Goal: Transaction & Acquisition: Purchase product/service

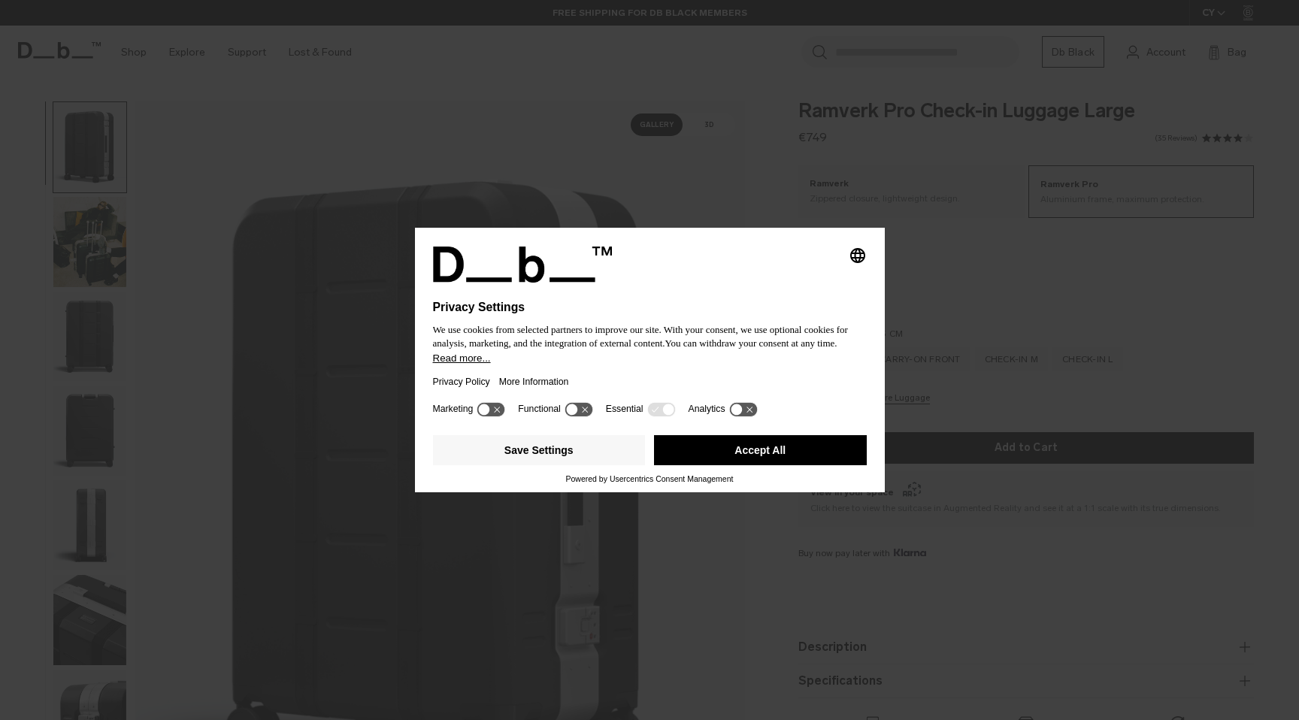
click at [783, 453] on button "Accept All" at bounding box center [760, 450] width 213 height 30
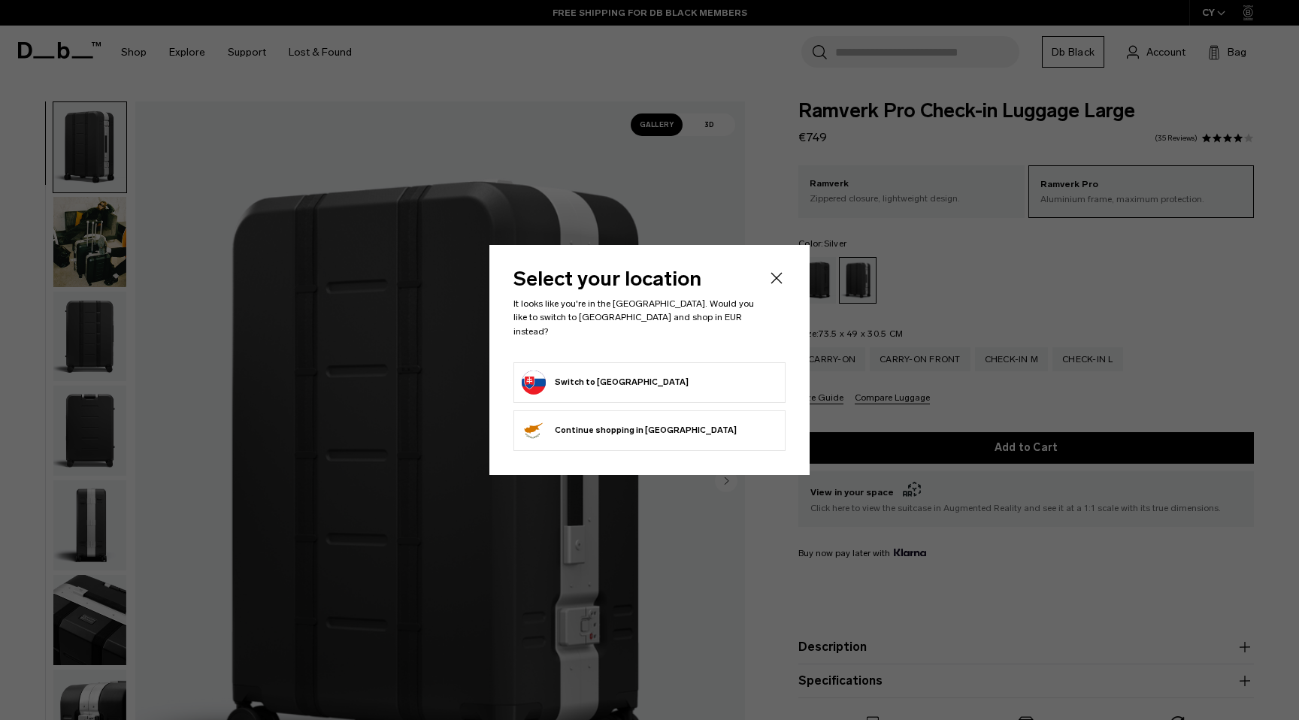
click at [674, 373] on form "Switch to Slovakia" at bounding box center [649, 382] width 255 height 24
click at [539, 376] on button "Switch to Slovakia" at bounding box center [605, 382] width 167 height 24
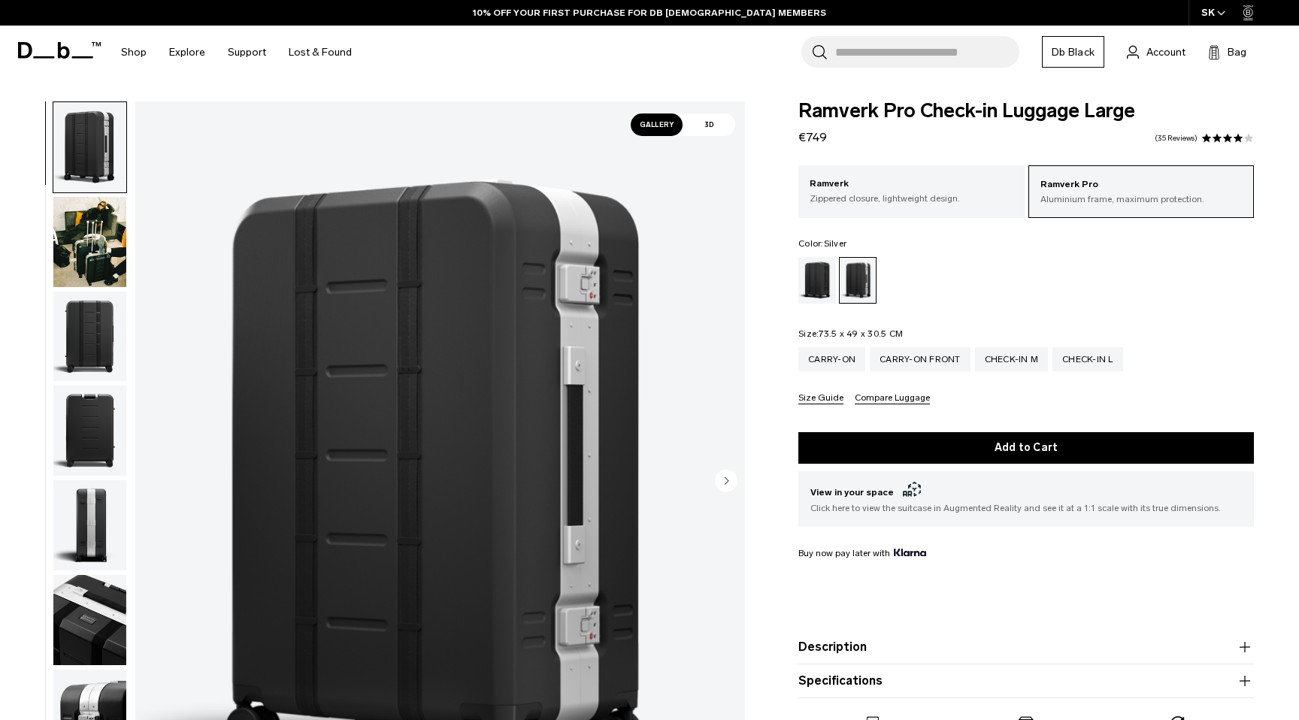
scroll to position [46, 0]
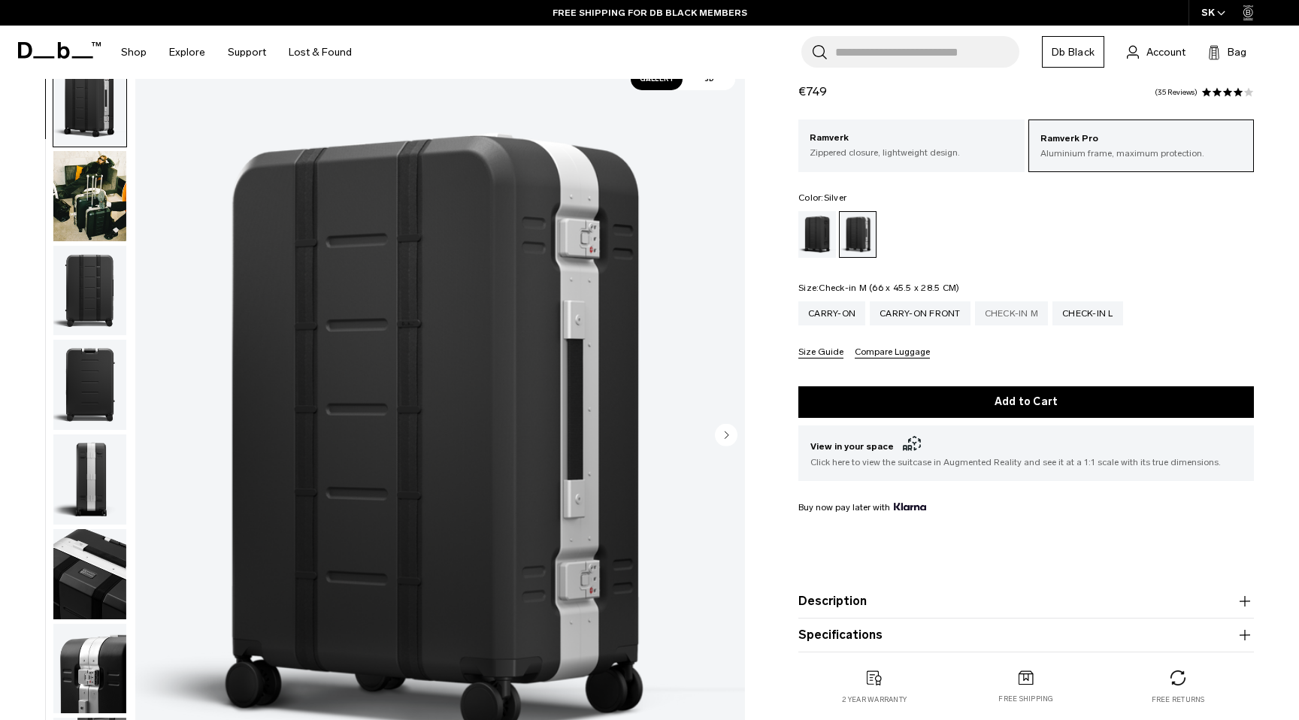
click at [1021, 313] on div "Check-in M" at bounding box center [1012, 313] width 74 height 24
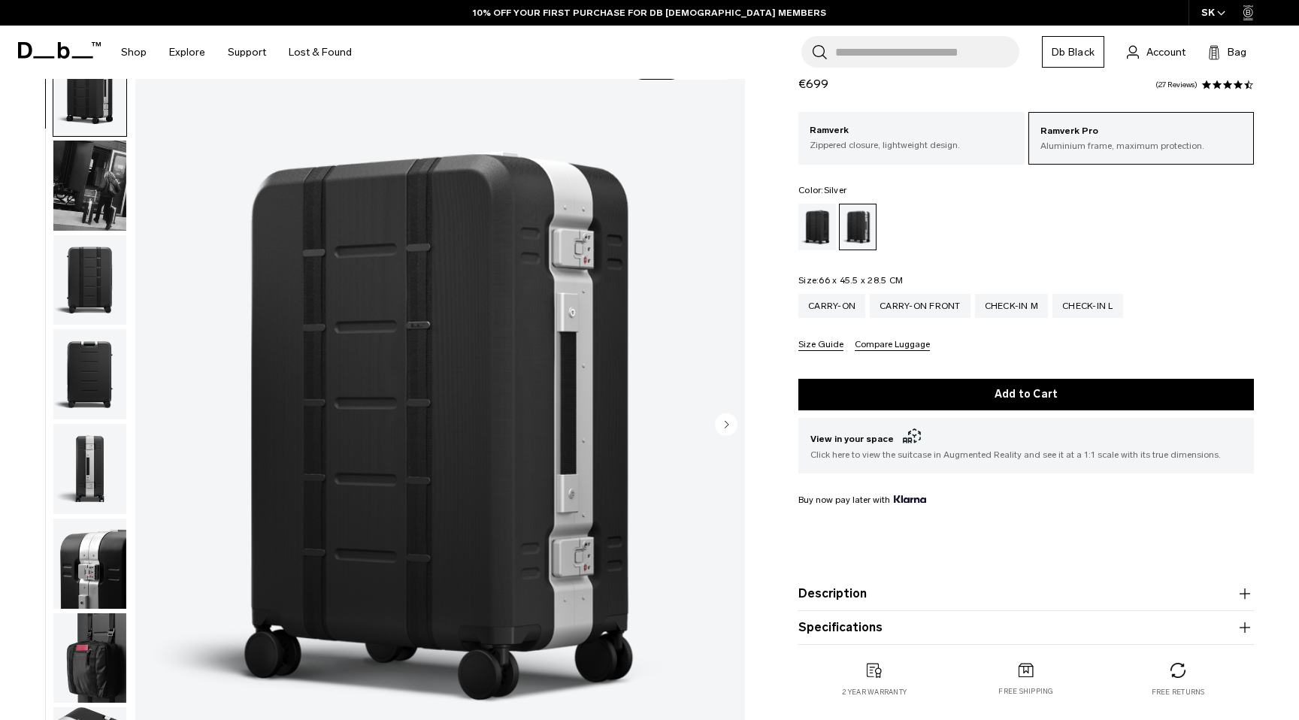
scroll to position [56, 0]
click at [88, 203] on img "button" at bounding box center [89, 186] width 73 height 90
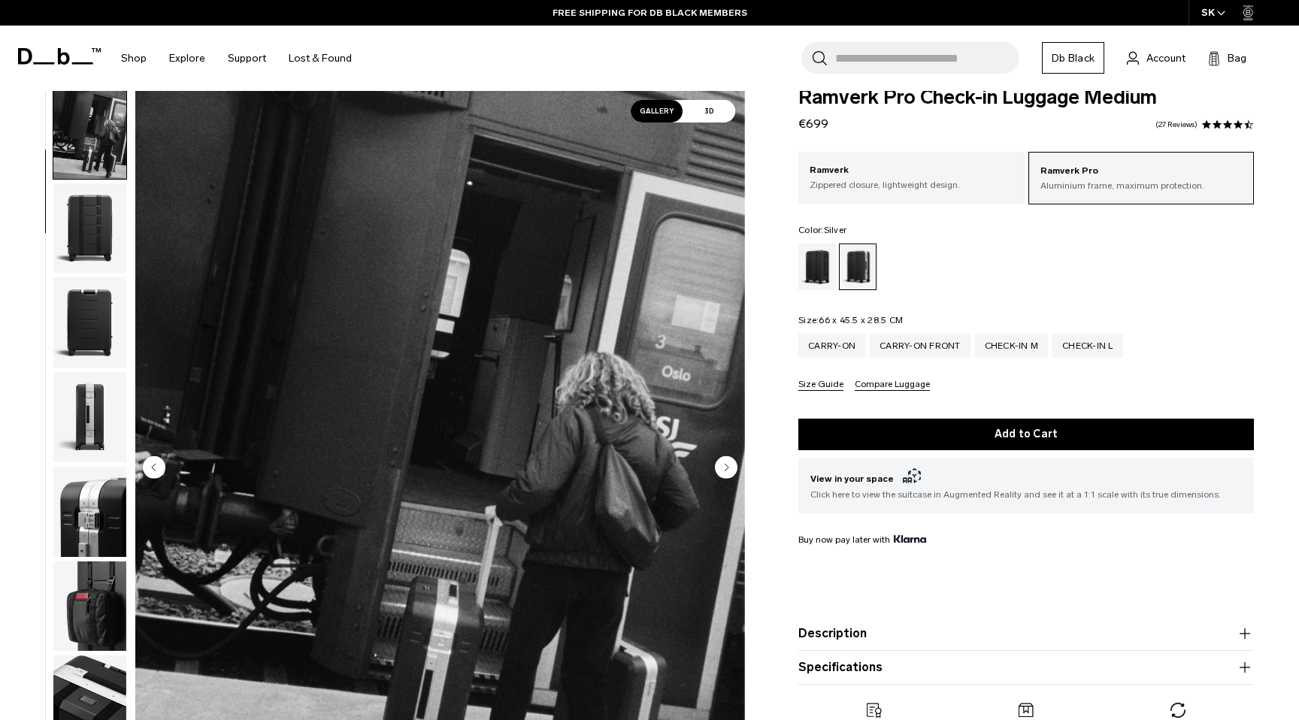
scroll to position [0, 0]
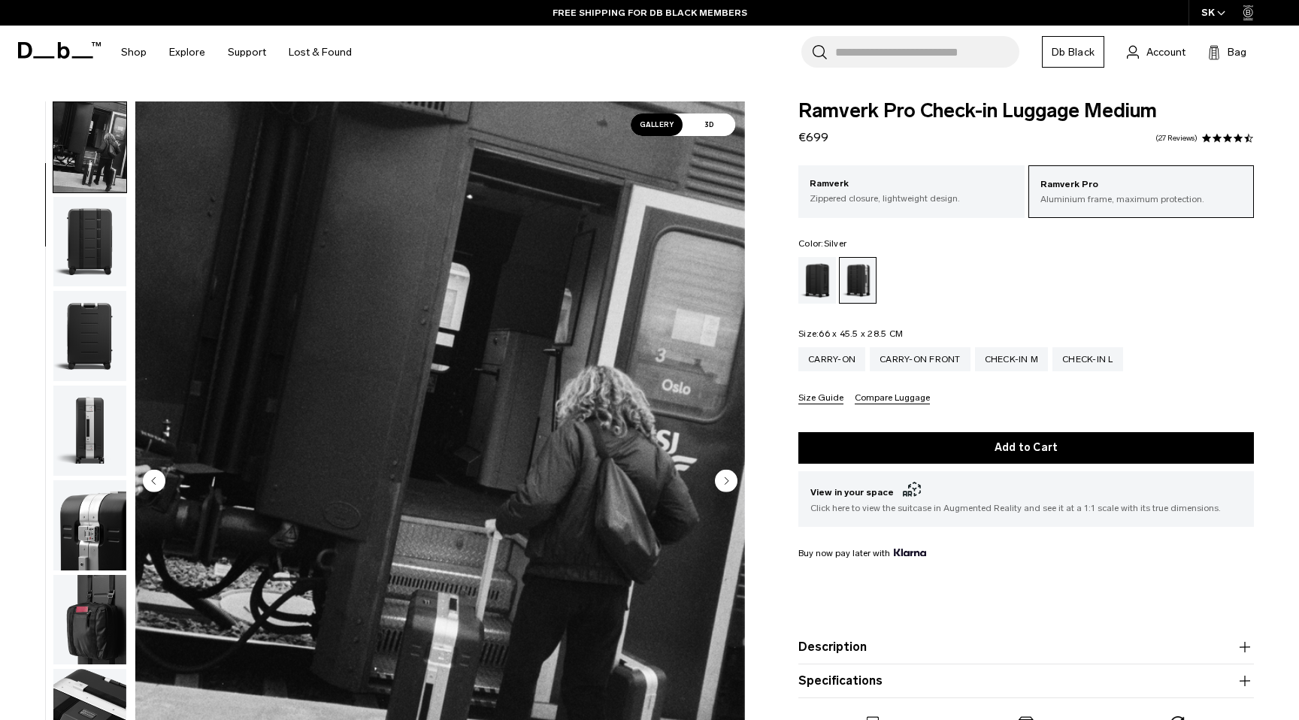
click at [116, 231] on img "button" at bounding box center [89, 242] width 73 height 90
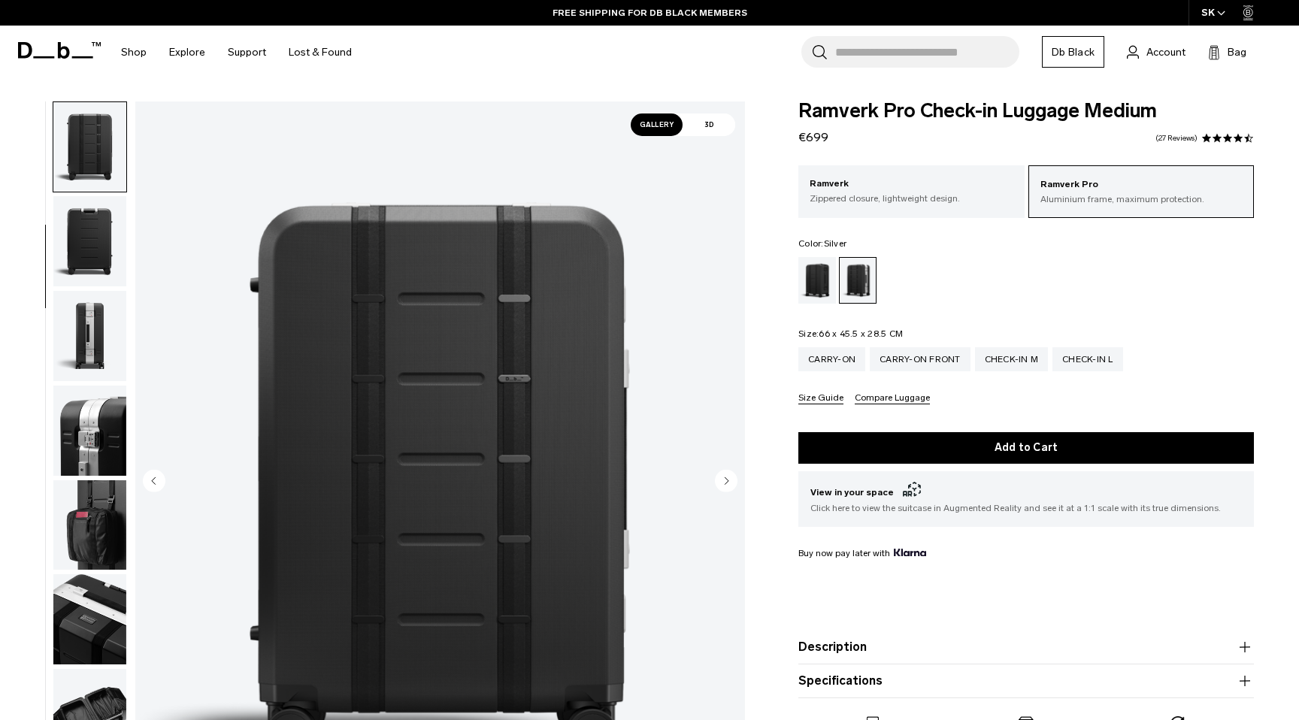
click at [95, 245] on img "button" at bounding box center [89, 241] width 73 height 90
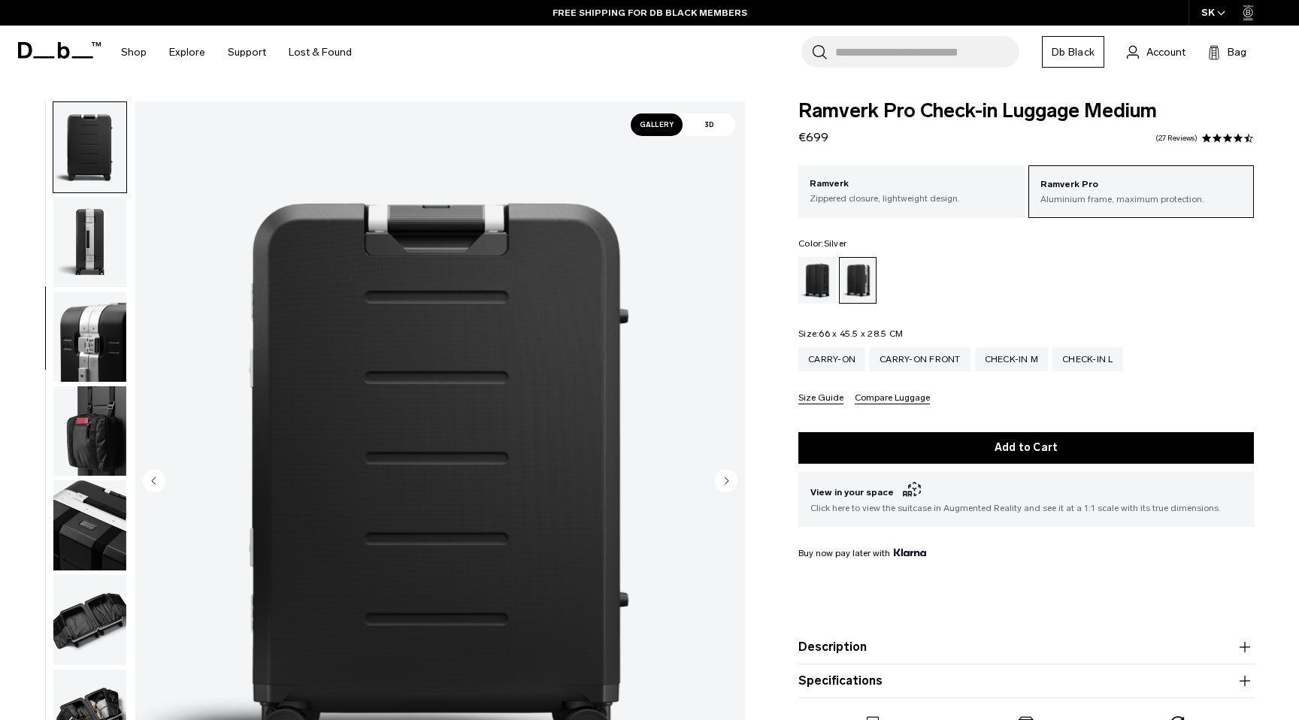
click at [95, 248] on img "button" at bounding box center [89, 242] width 73 height 90
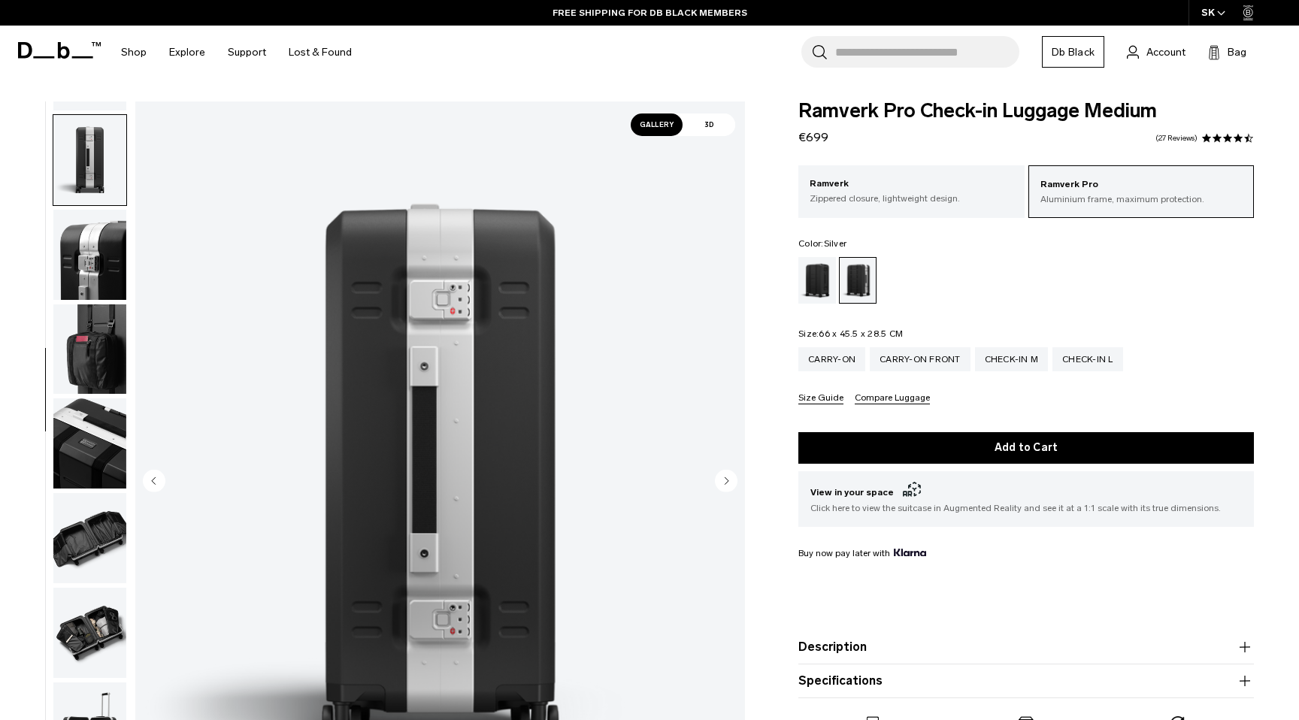
scroll to position [370, 0]
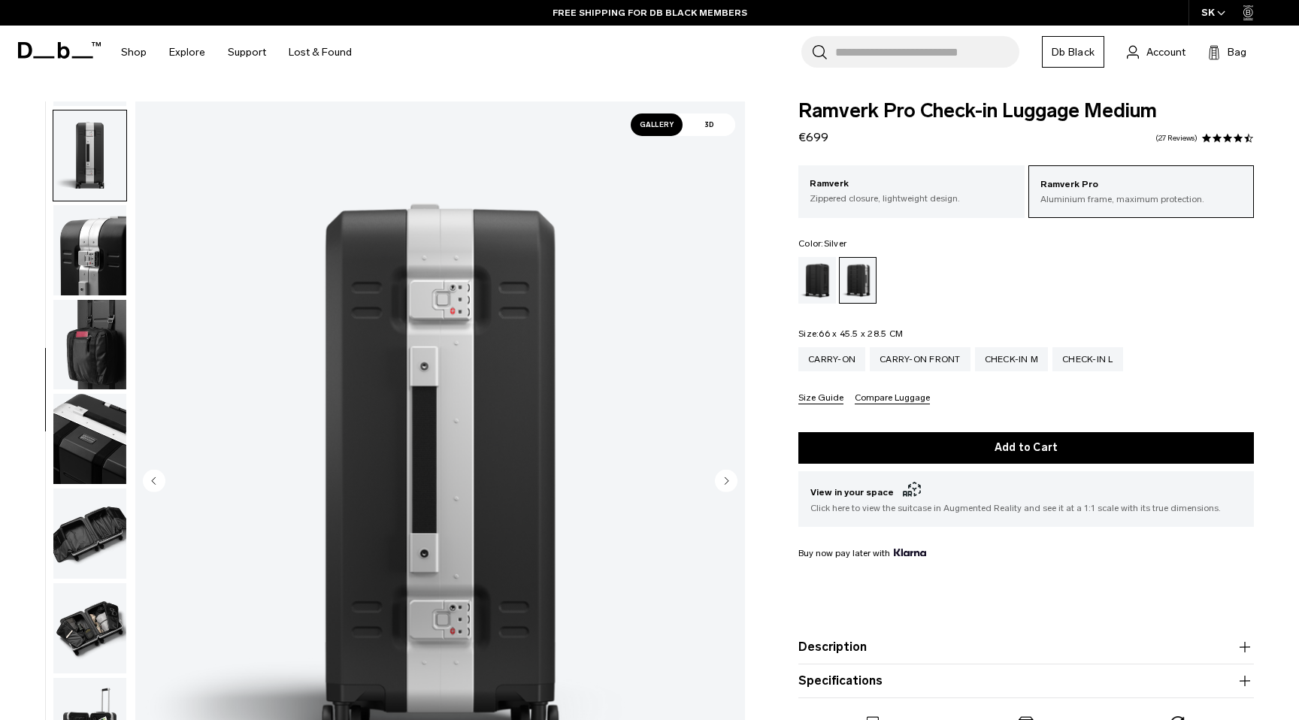
click at [94, 251] on img "button" at bounding box center [89, 250] width 73 height 90
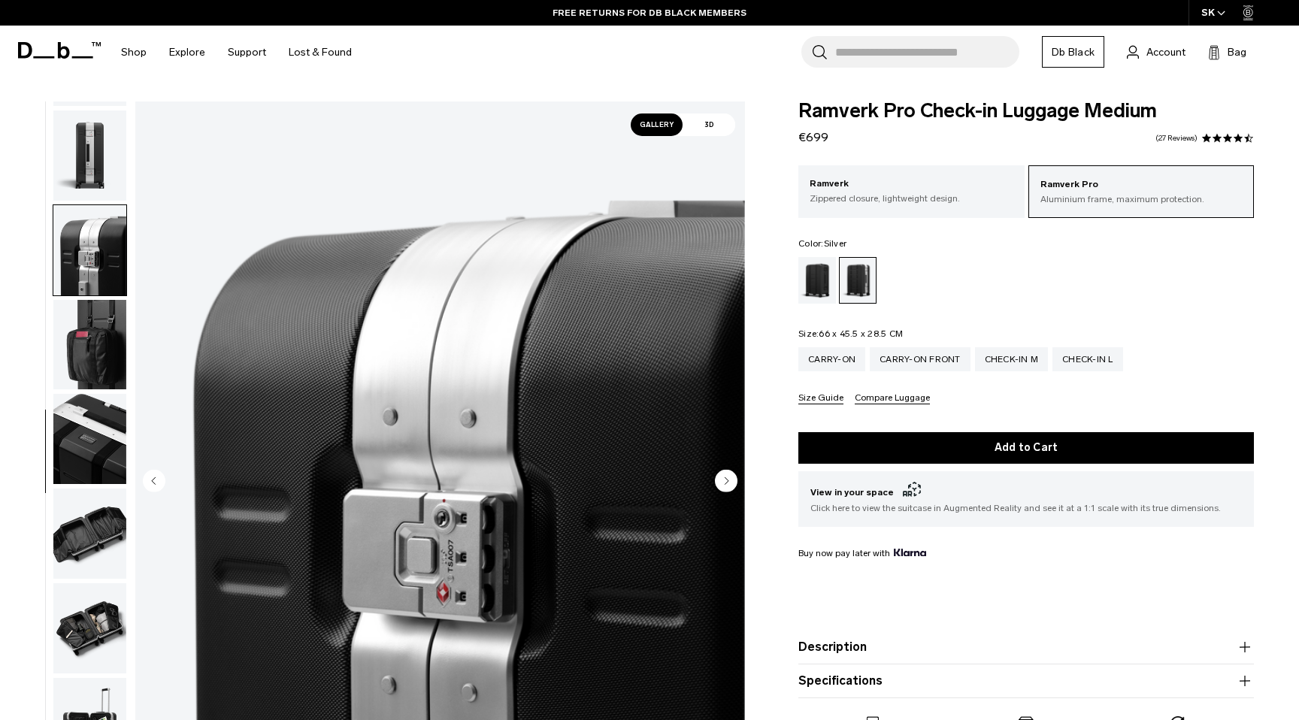
click at [95, 358] on img "button" at bounding box center [89, 345] width 73 height 90
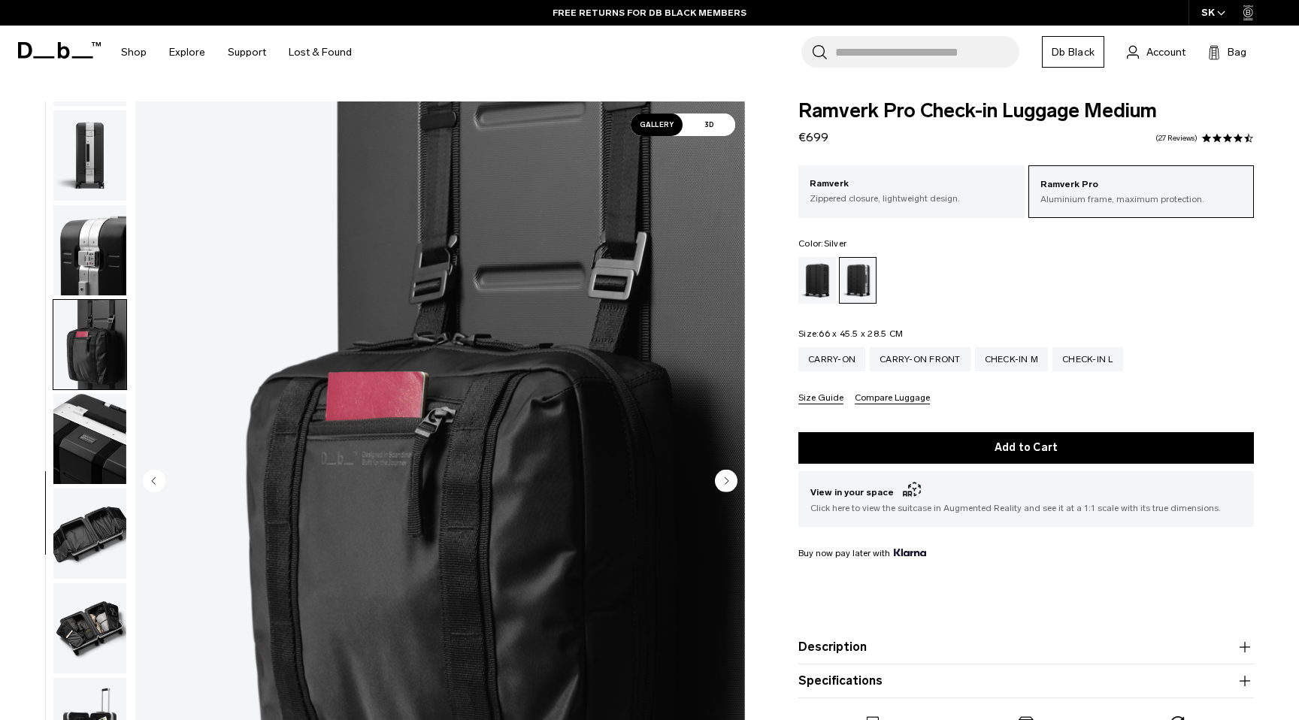
click at [96, 434] on img "button" at bounding box center [89, 439] width 73 height 90
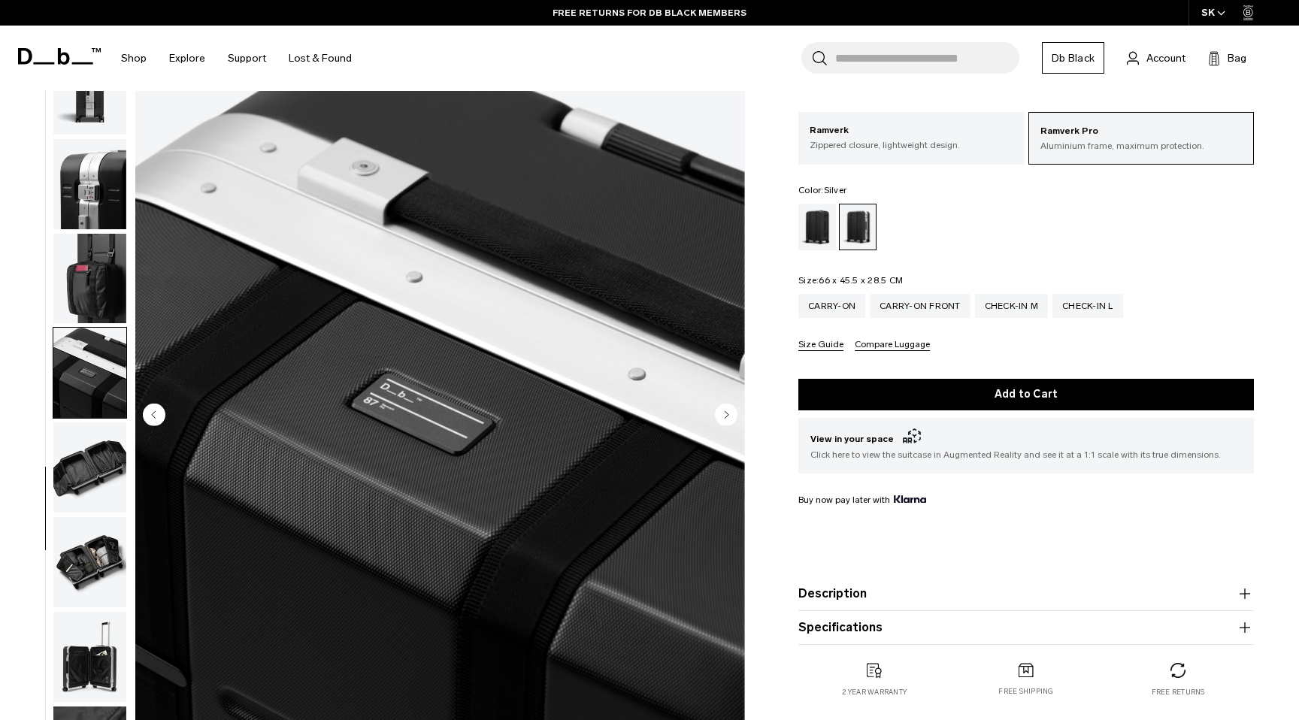
scroll to position [115, 0]
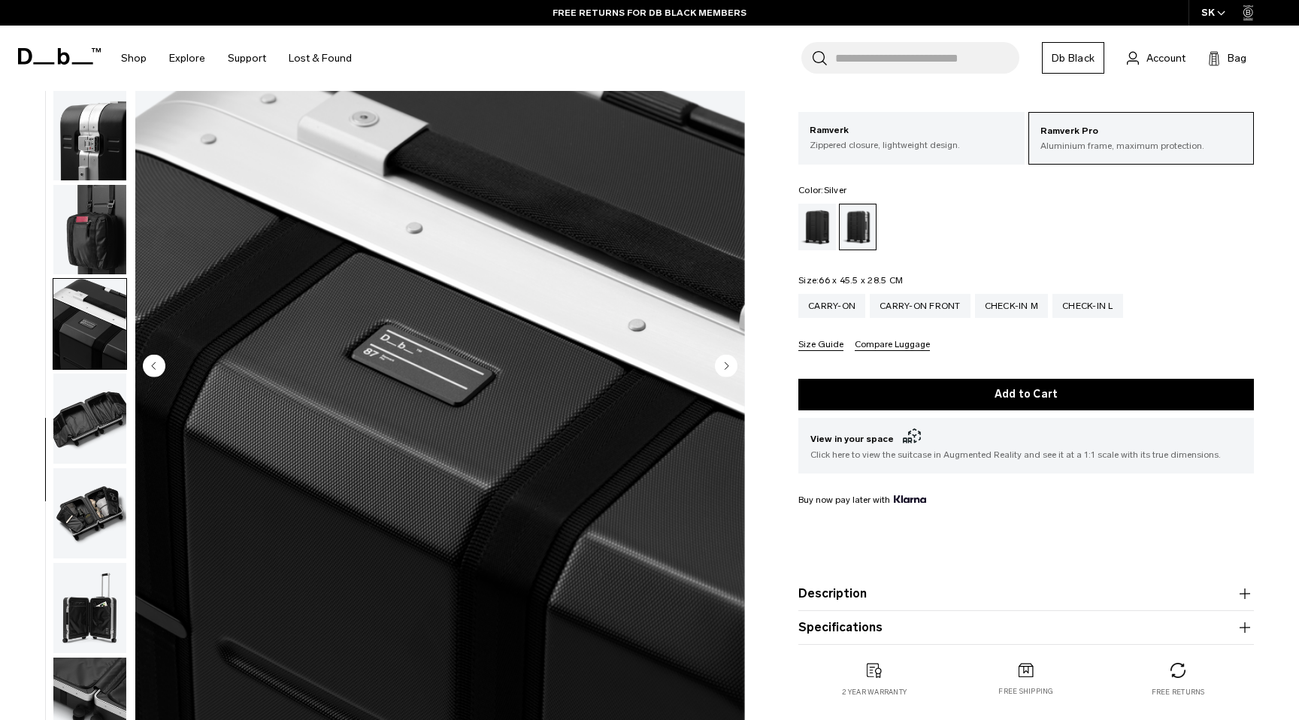
click at [95, 419] on img "button" at bounding box center [89, 418] width 73 height 90
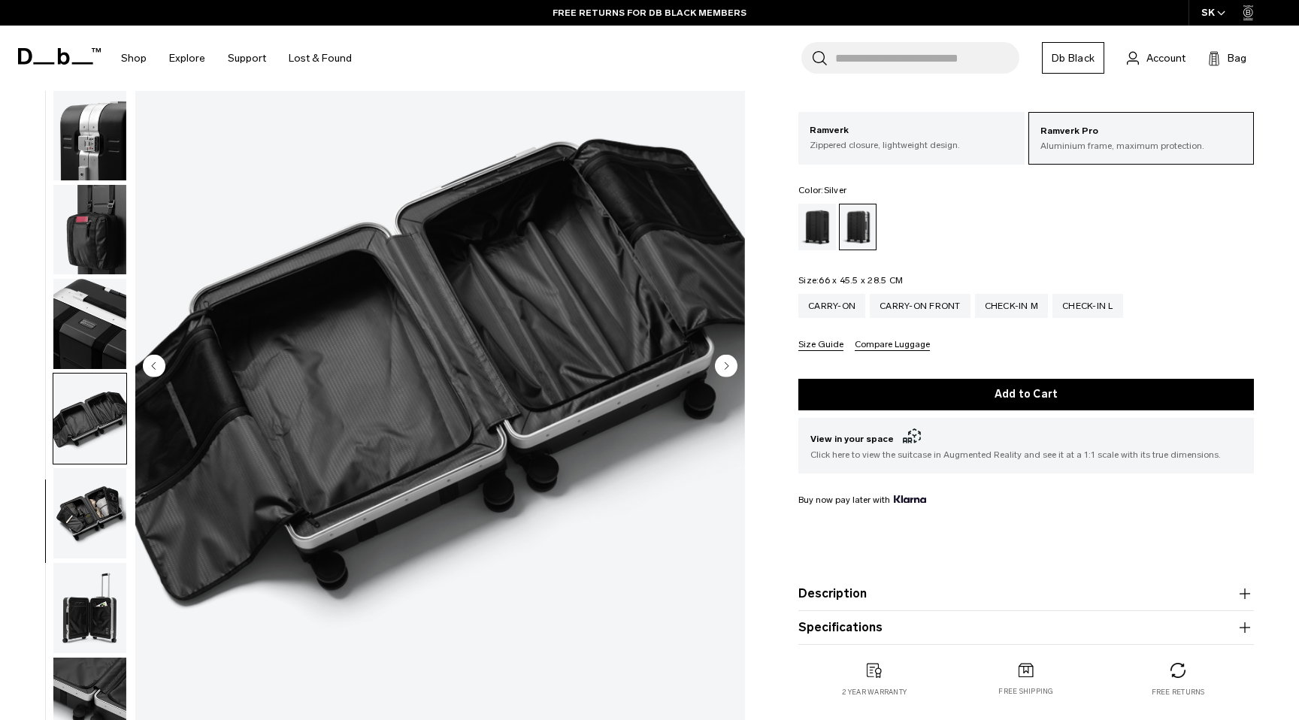
click at [92, 526] on img "button" at bounding box center [89, 513] width 73 height 90
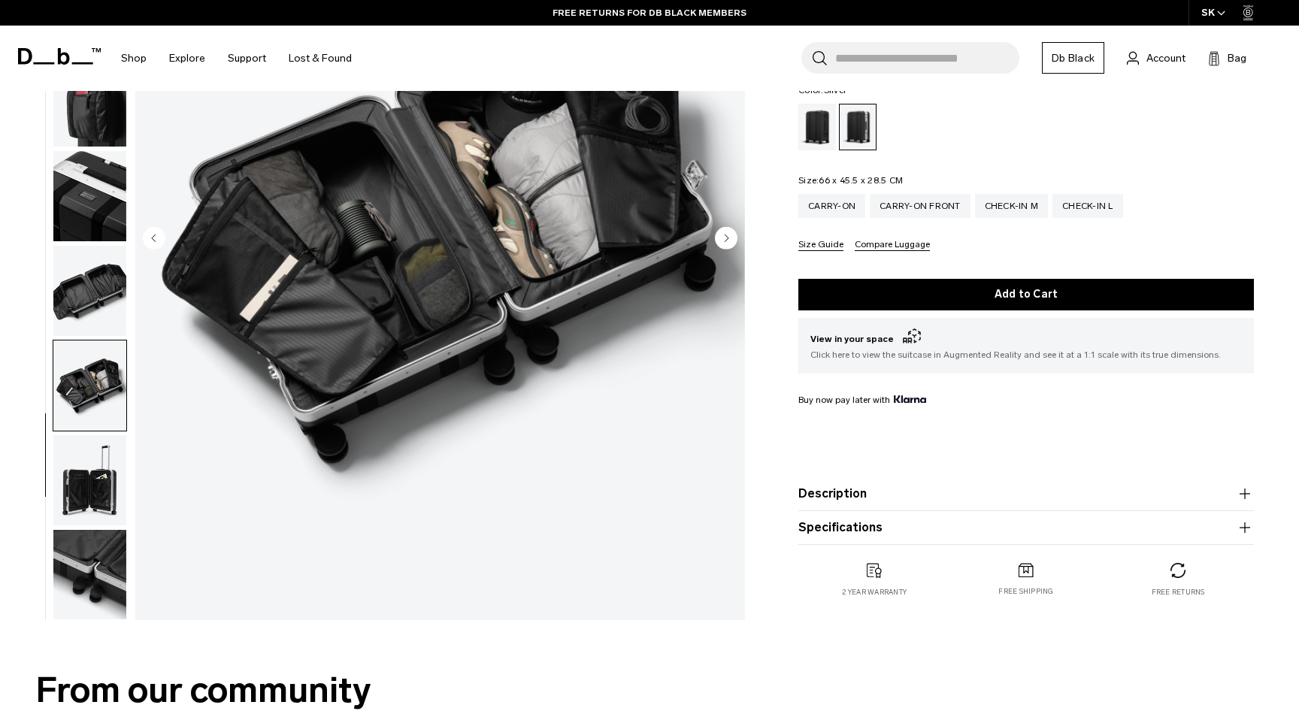
scroll to position [246, 0]
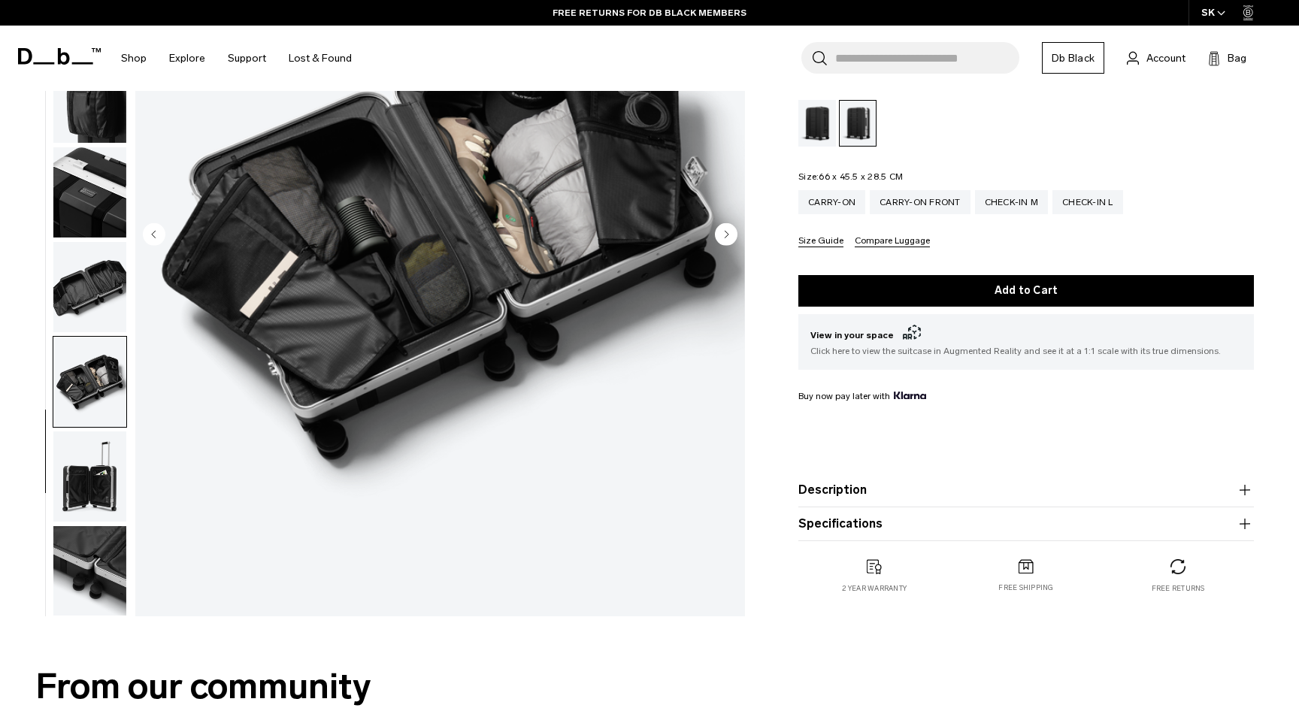
click at [89, 486] on img "button" at bounding box center [89, 476] width 73 height 90
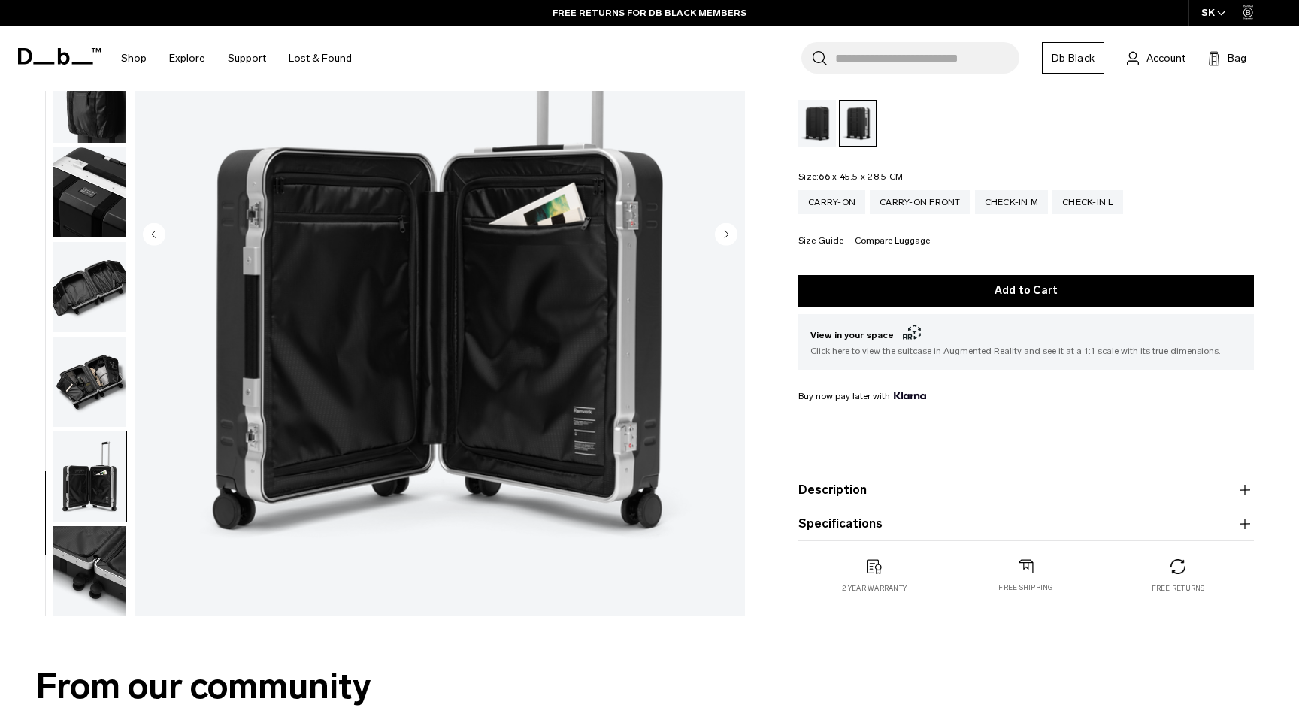
click at [95, 579] on img "button" at bounding box center [89, 571] width 73 height 90
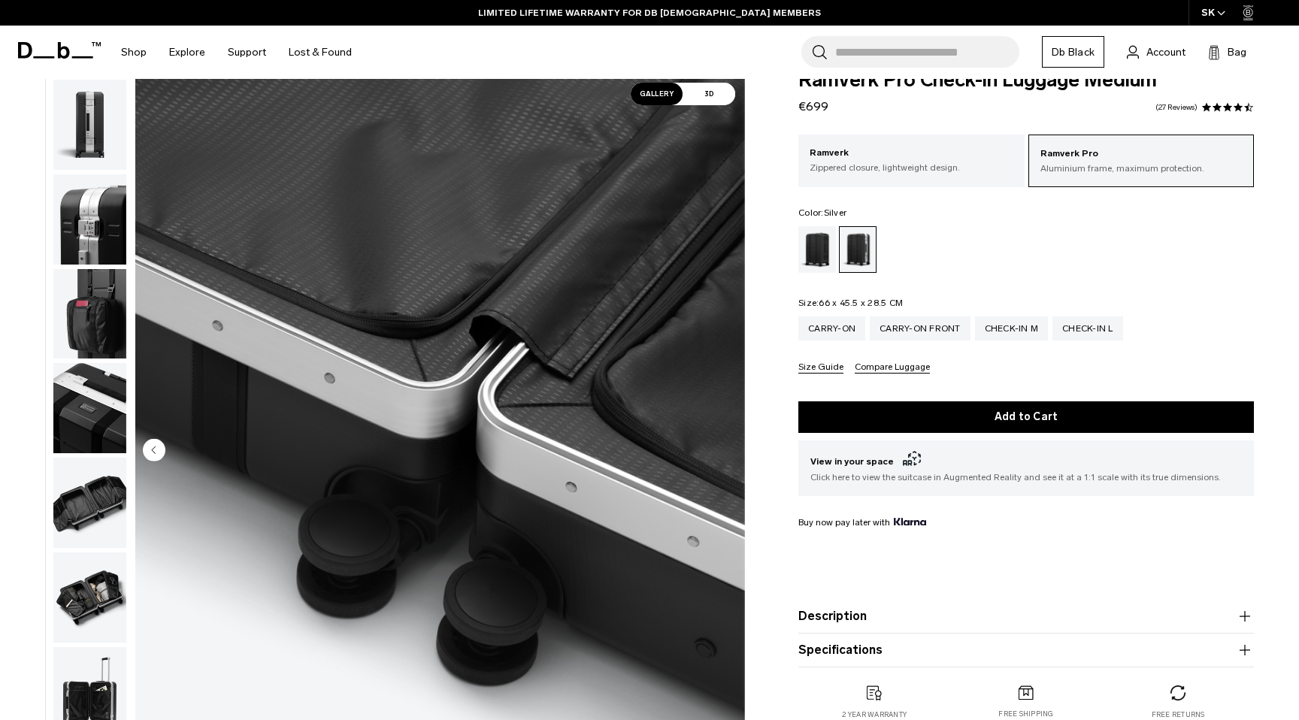
scroll to position [38, 0]
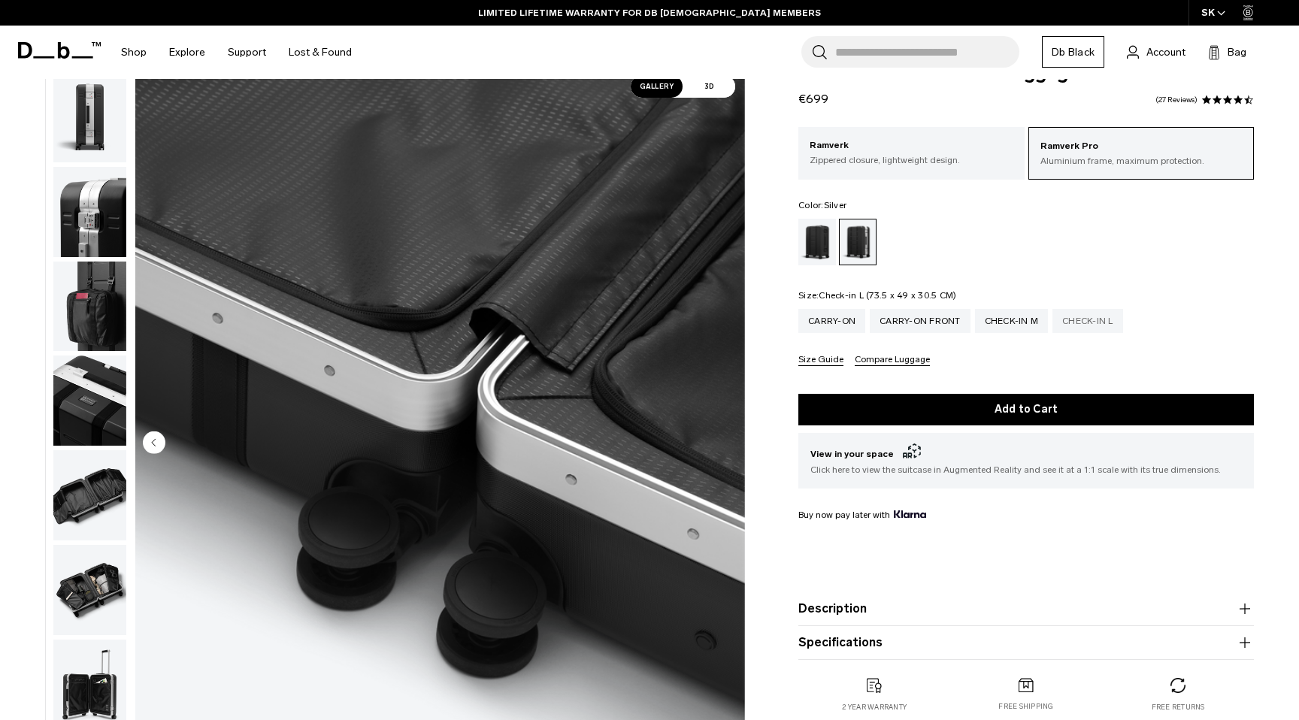
click at [1093, 321] on div "Check-in L" at bounding box center [1087, 321] width 71 height 24
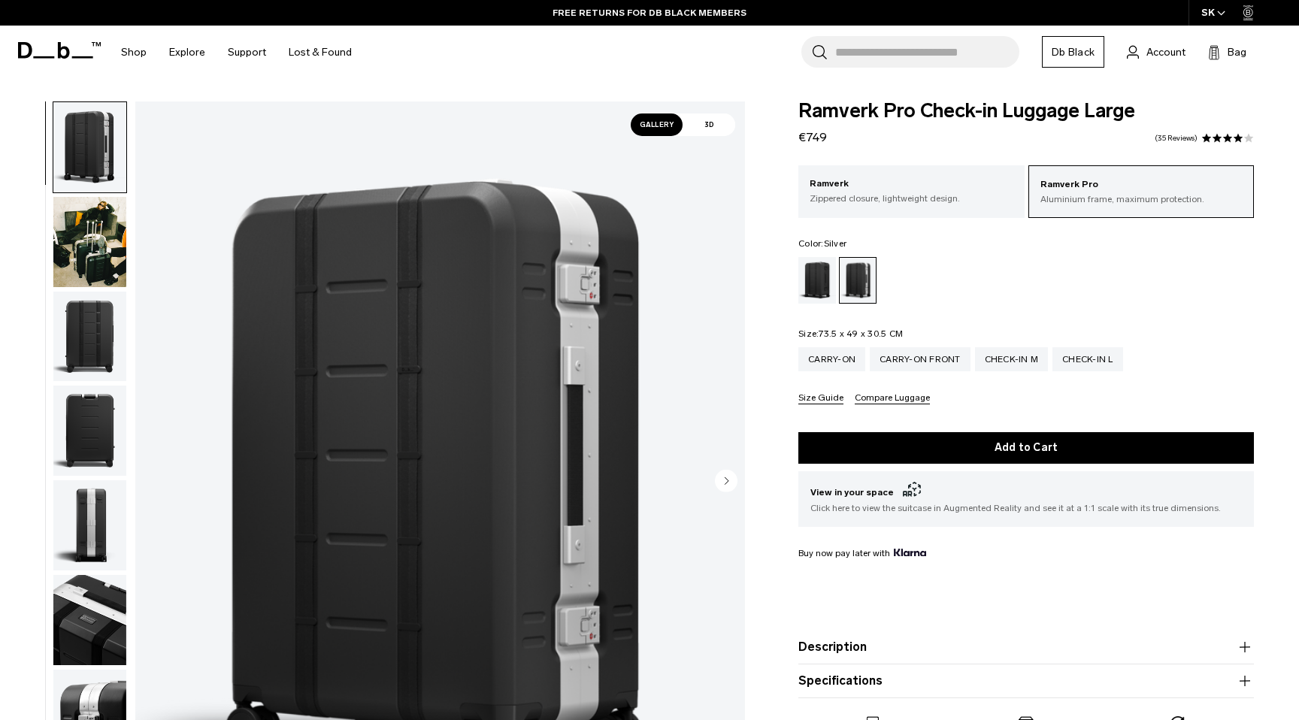
click at [84, 249] on img "button" at bounding box center [89, 242] width 73 height 90
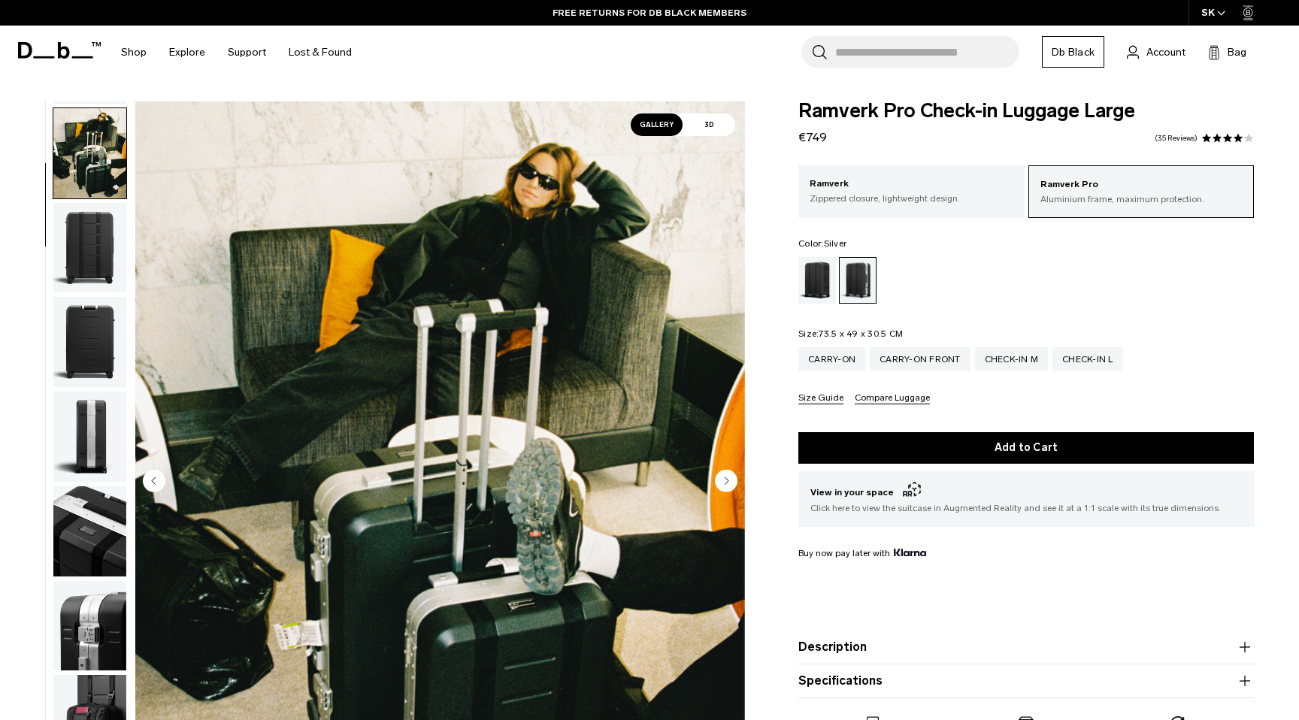
scroll to position [95, 0]
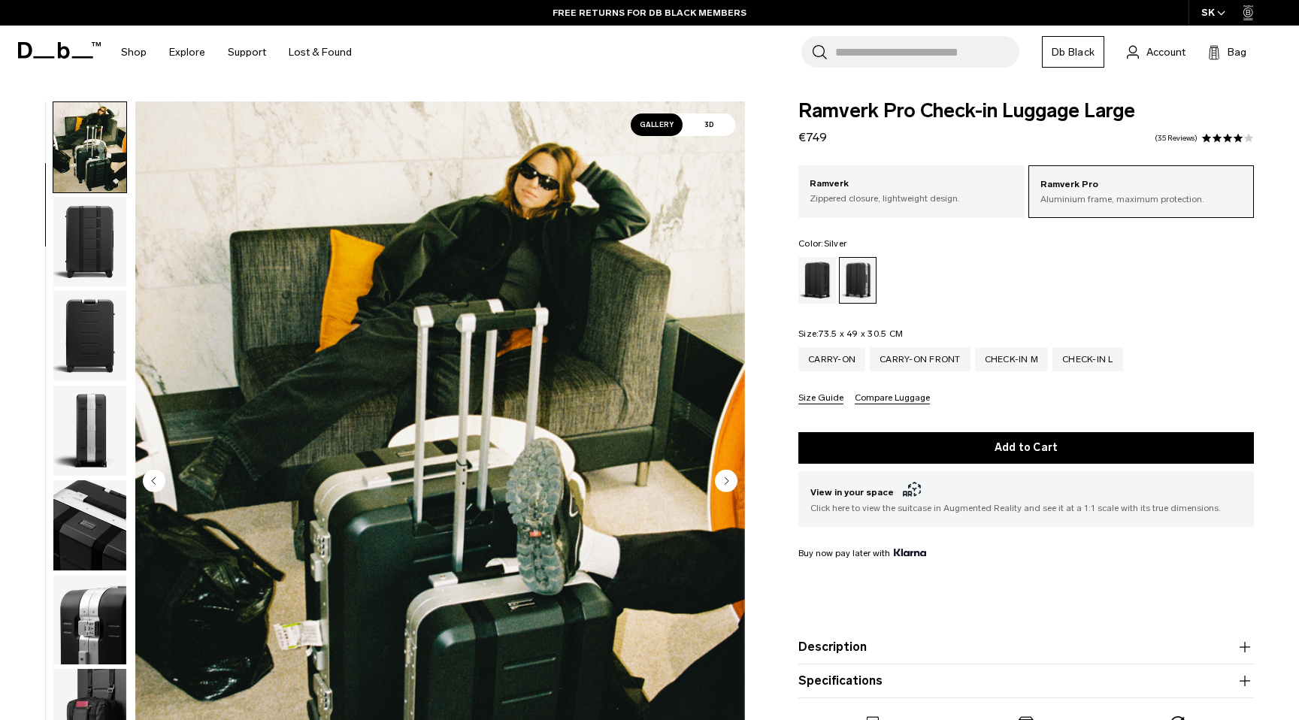
click at [84, 249] on img "button" at bounding box center [89, 242] width 73 height 90
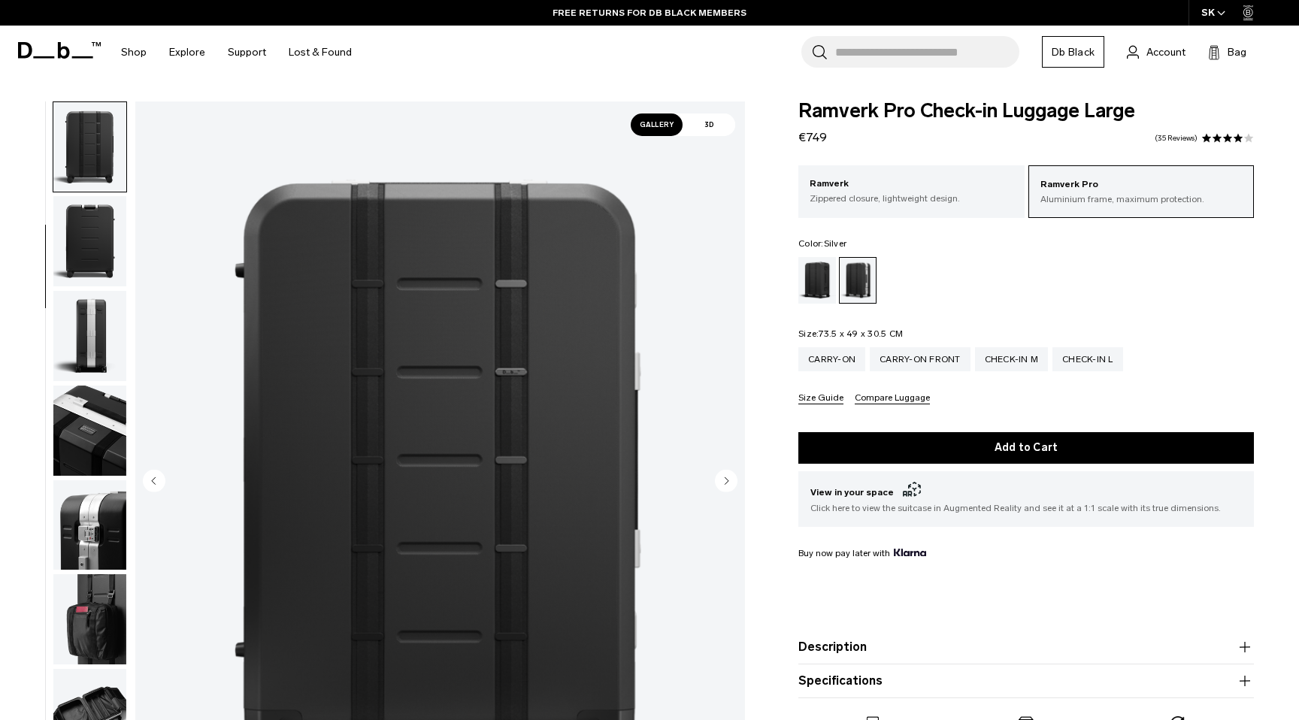
click at [84, 249] on img "button" at bounding box center [89, 241] width 73 height 90
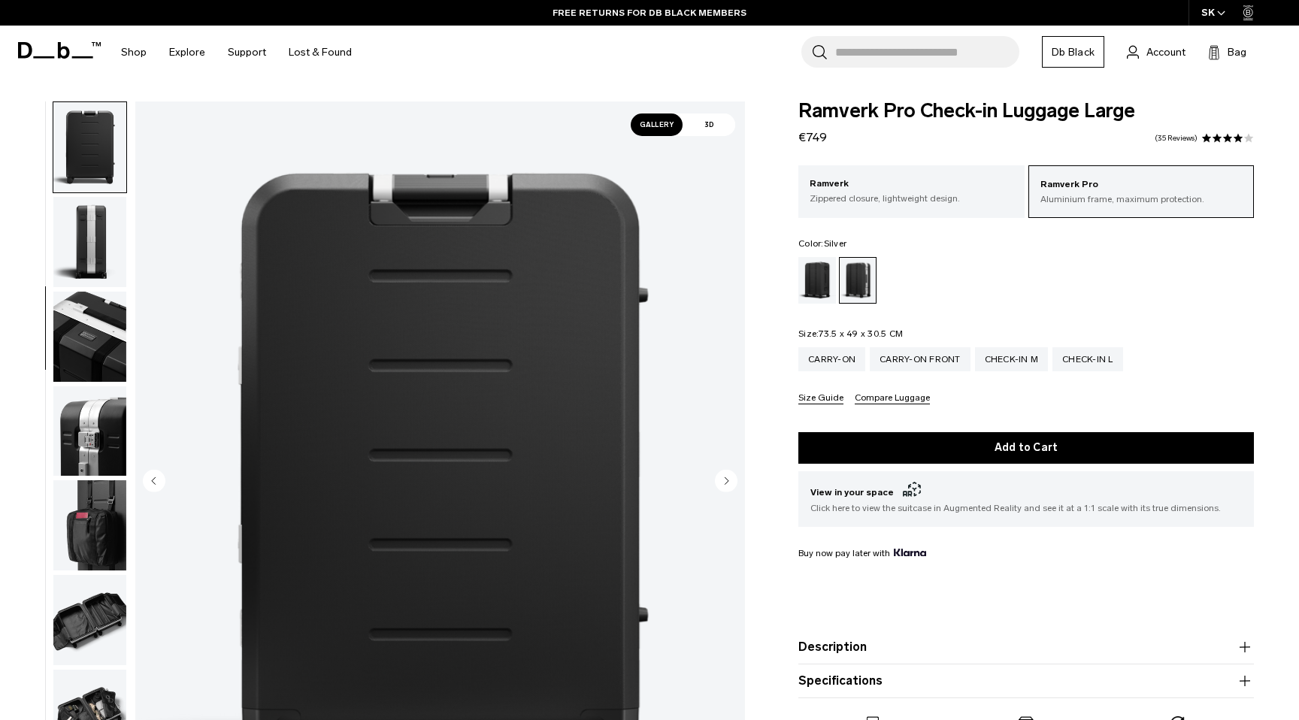
click at [84, 256] on img "button" at bounding box center [89, 242] width 73 height 90
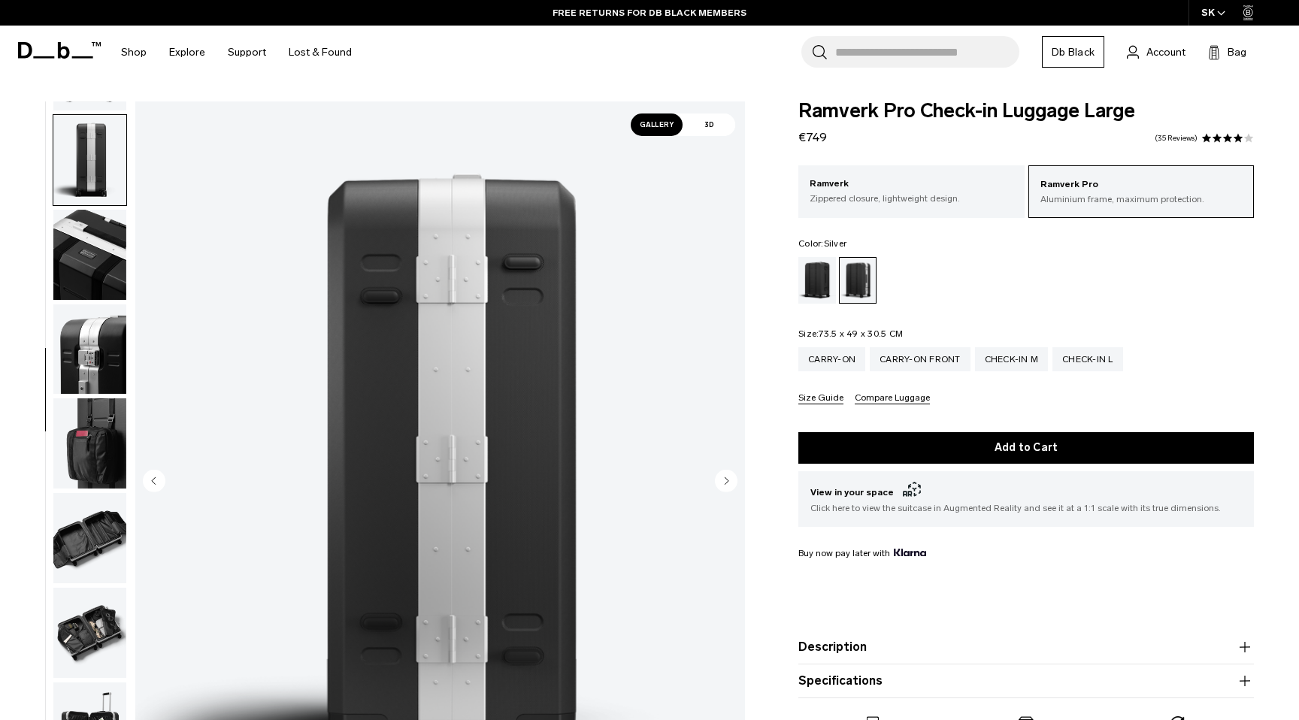
scroll to position [370, 0]
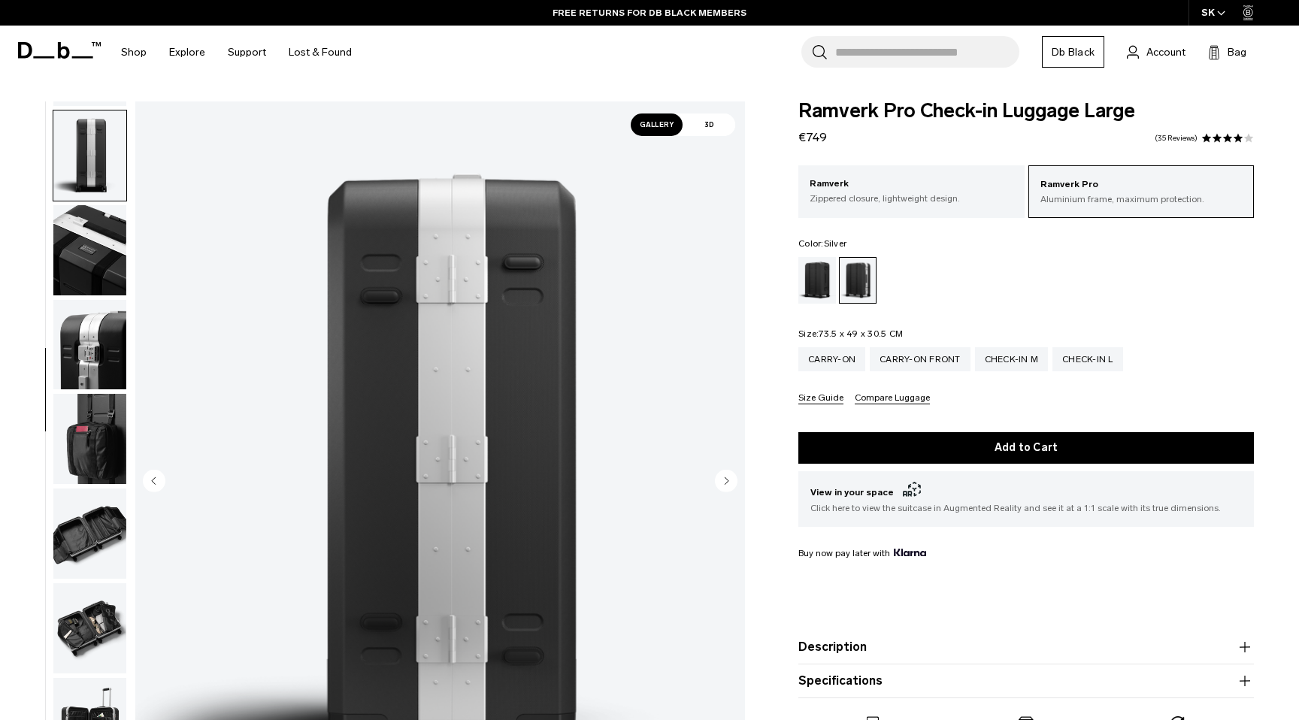
click at [84, 256] on img "button" at bounding box center [89, 250] width 73 height 90
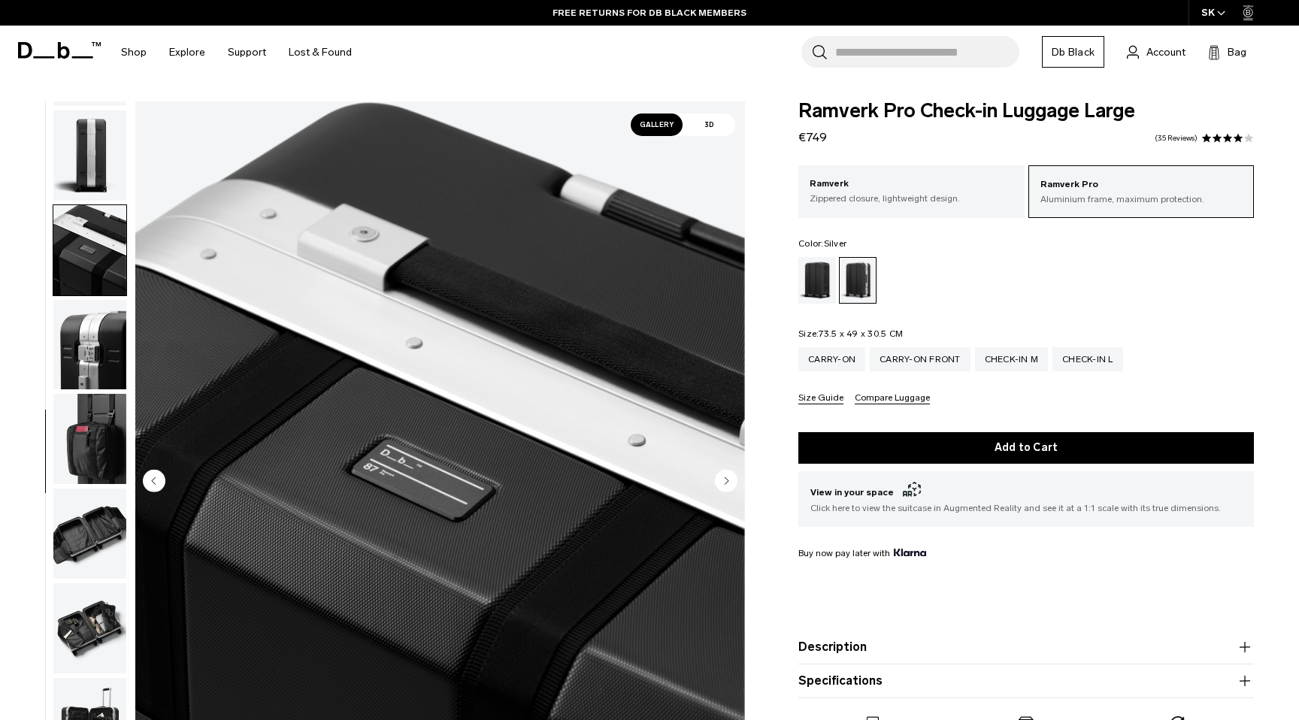
click at [88, 328] on img "button" at bounding box center [89, 345] width 73 height 90
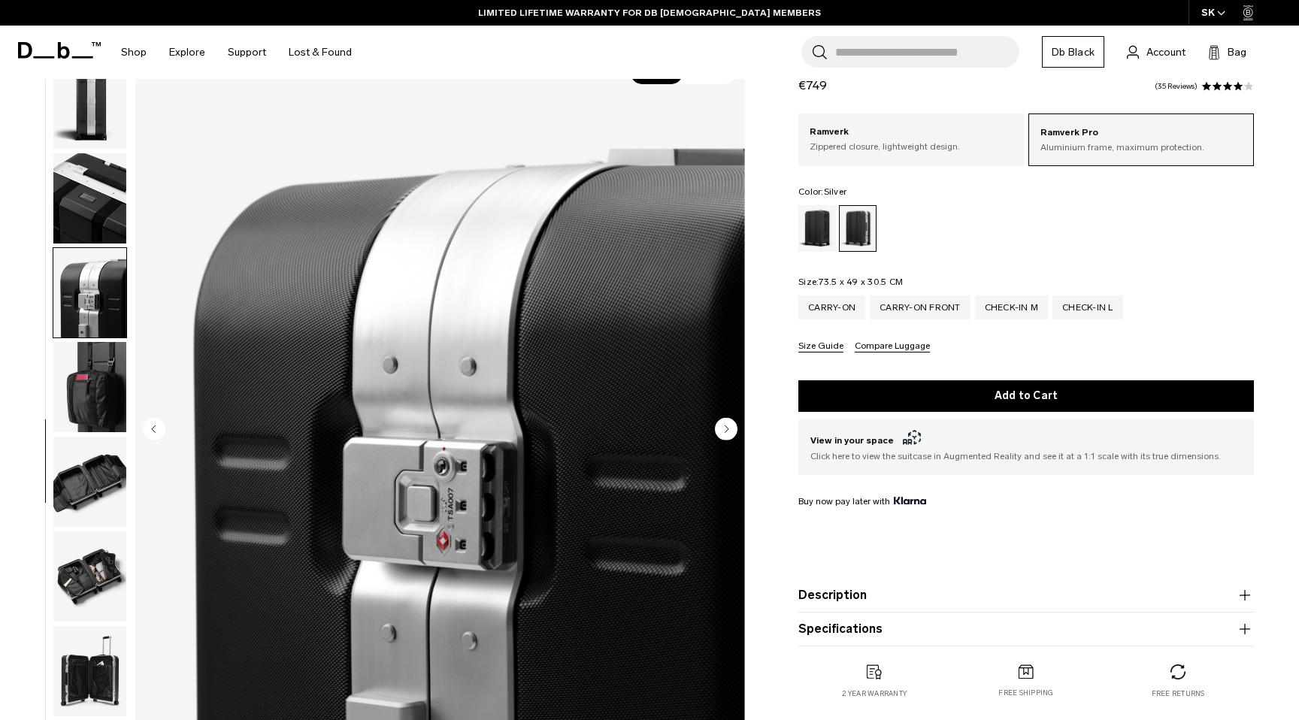
scroll to position [68, 0]
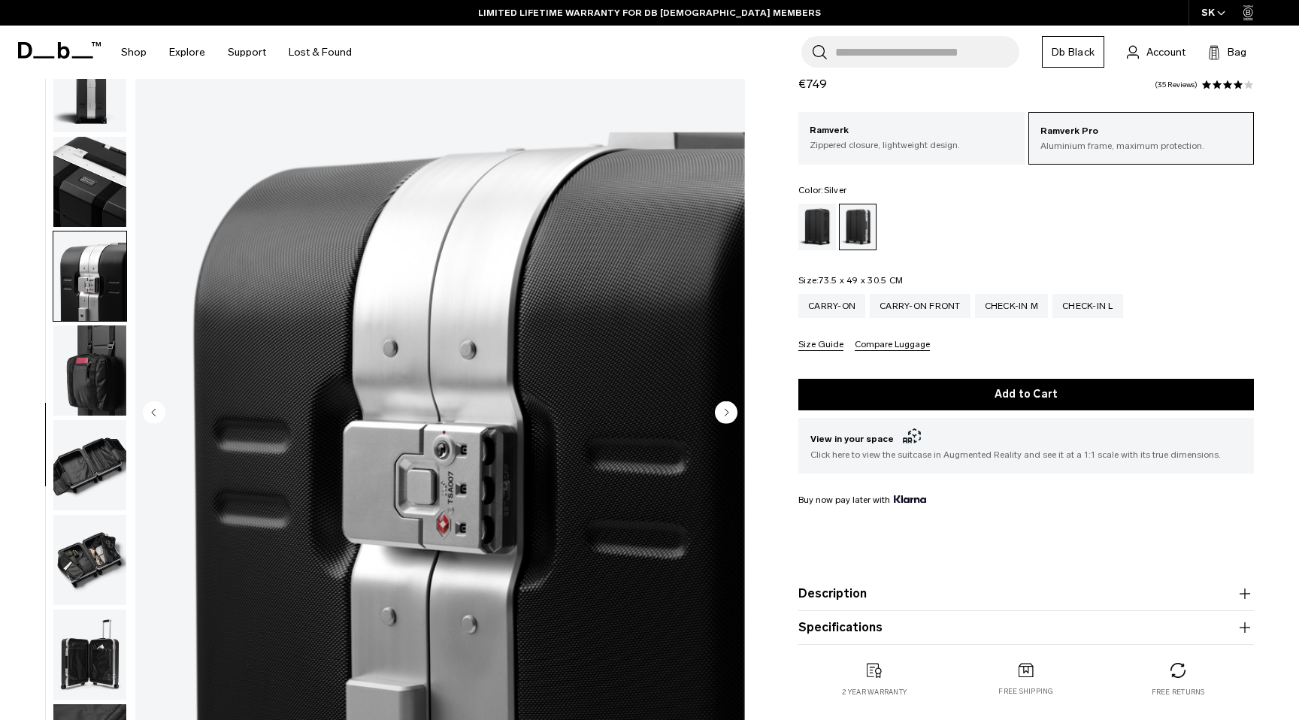
click at [88, 328] on img "button" at bounding box center [89, 370] width 73 height 90
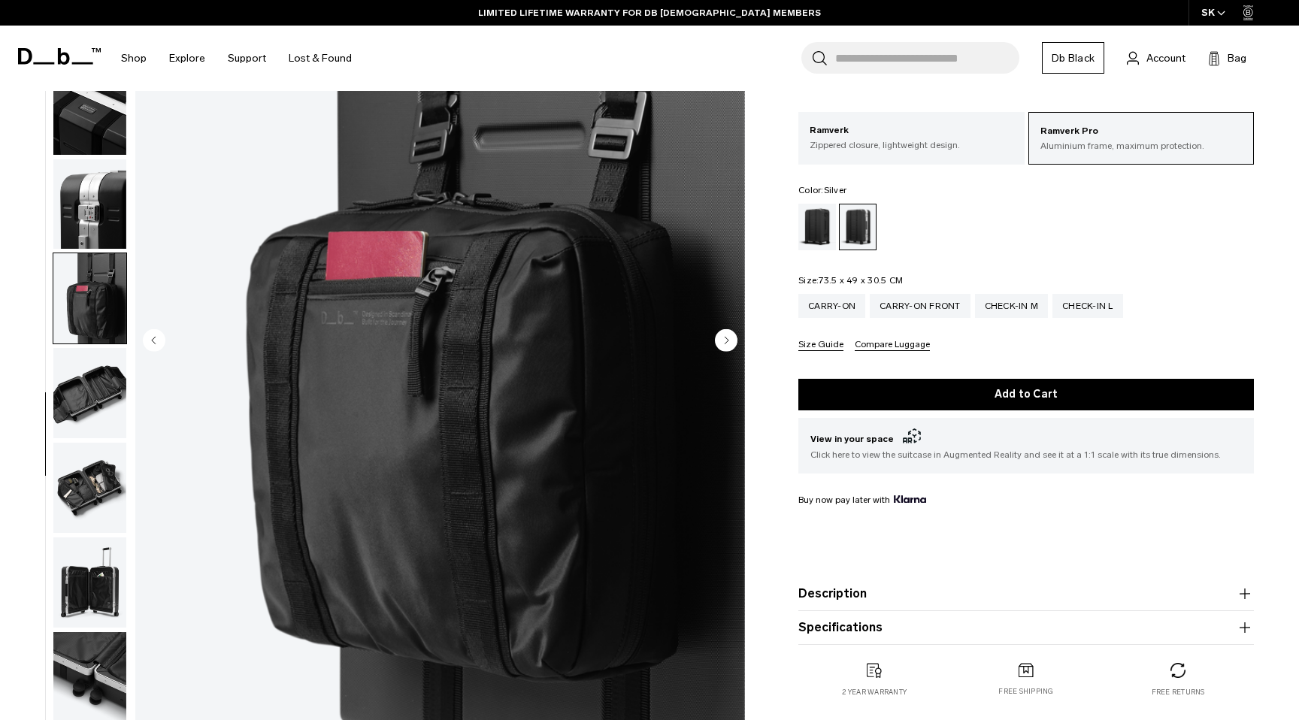
scroll to position [0, 0]
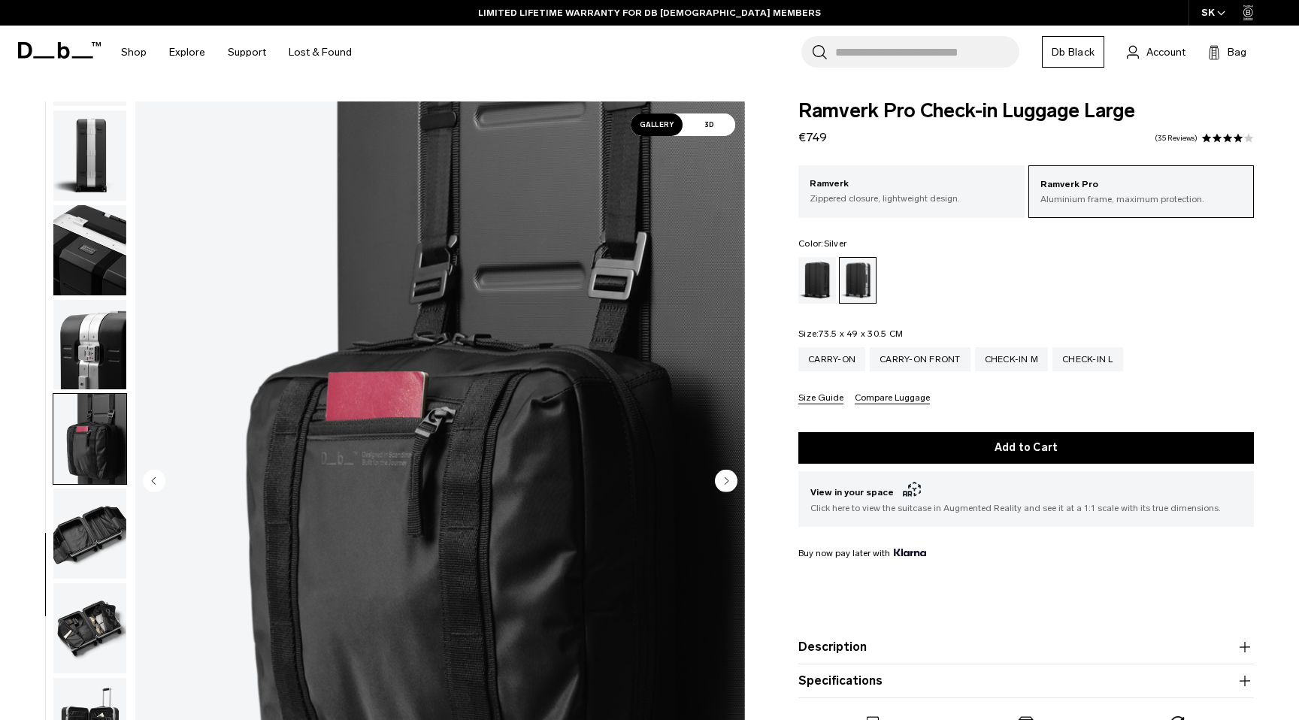
click at [96, 370] on img "button" at bounding box center [89, 345] width 73 height 90
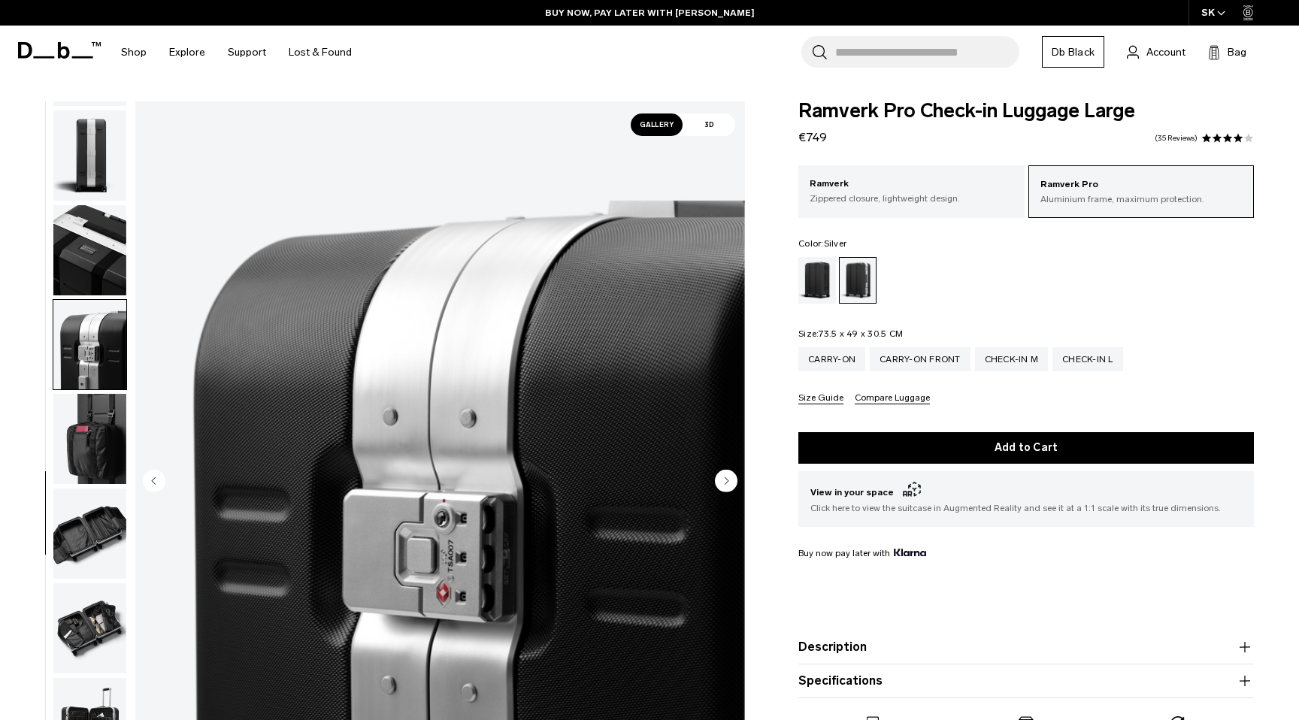
click at [92, 435] on img "button" at bounding box center [89, 439] width 73 height 90
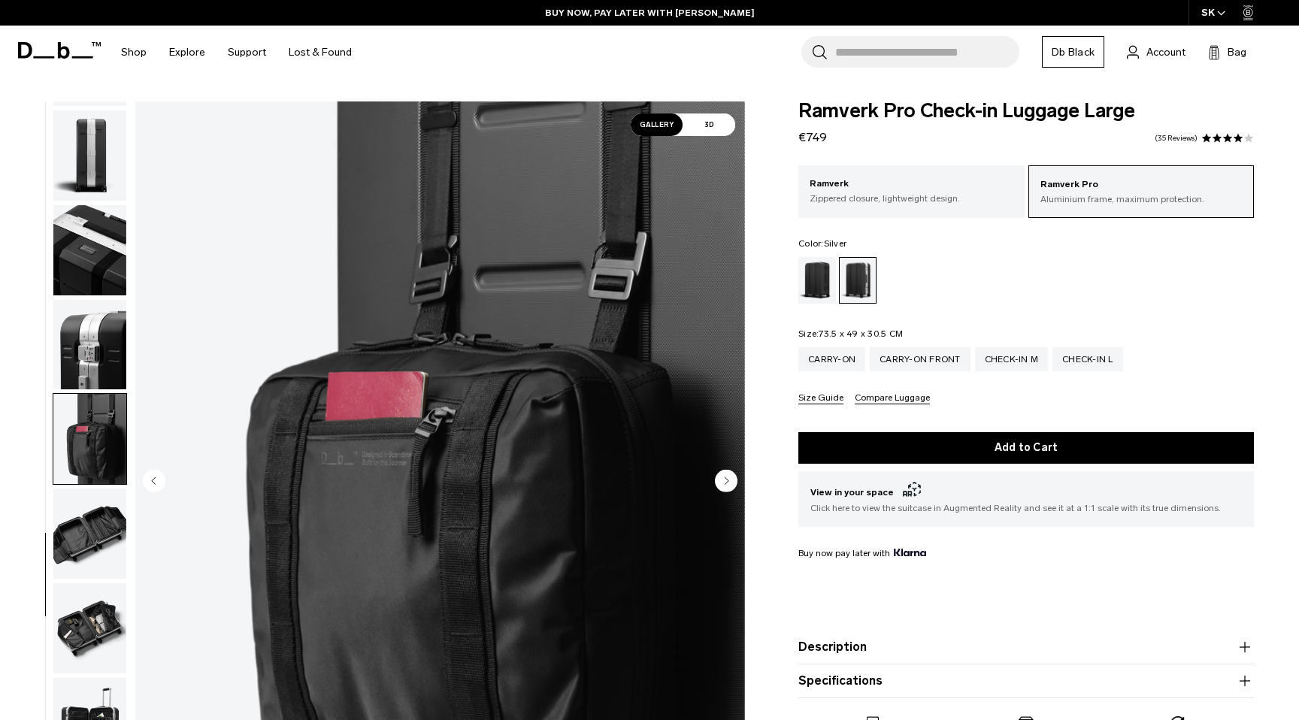
click at [96, 485] on ul at bounding box center [90, 481] width 74 height 761
click at [95, 522] on img "button" at bounding box center [89, 533] width 73 height 90
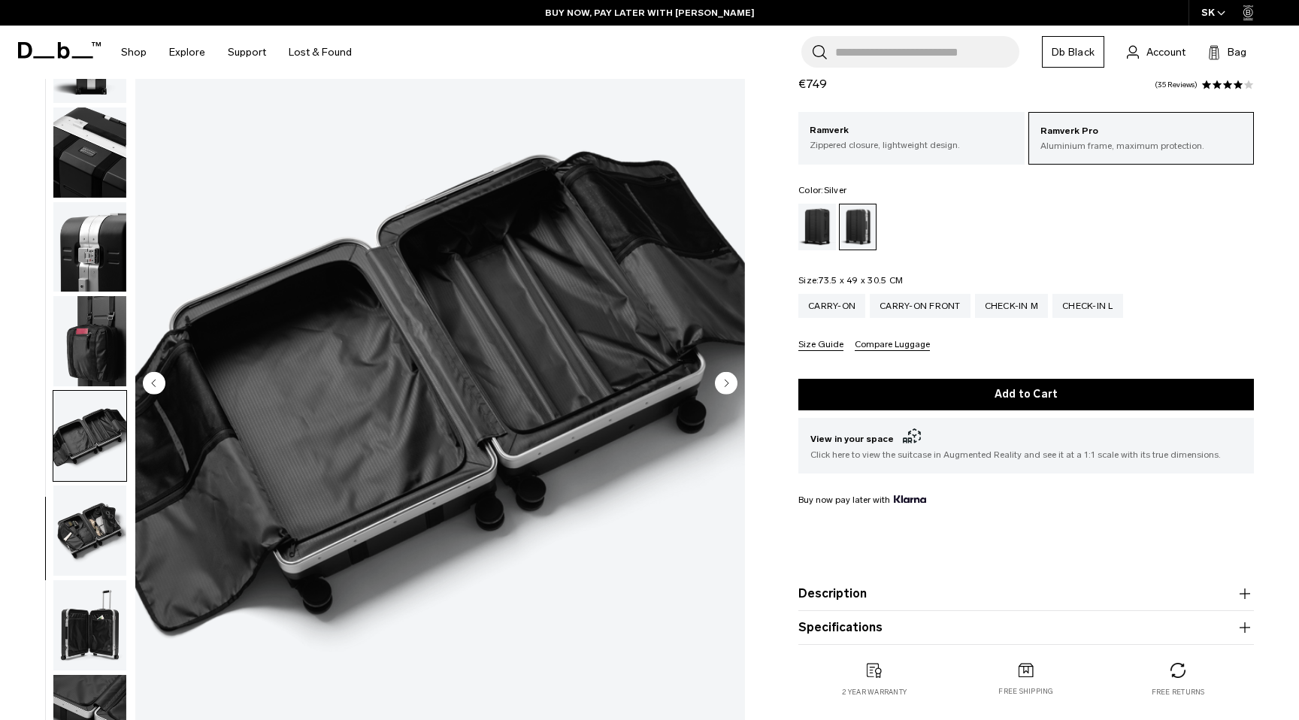
scroll to position [118, 0]
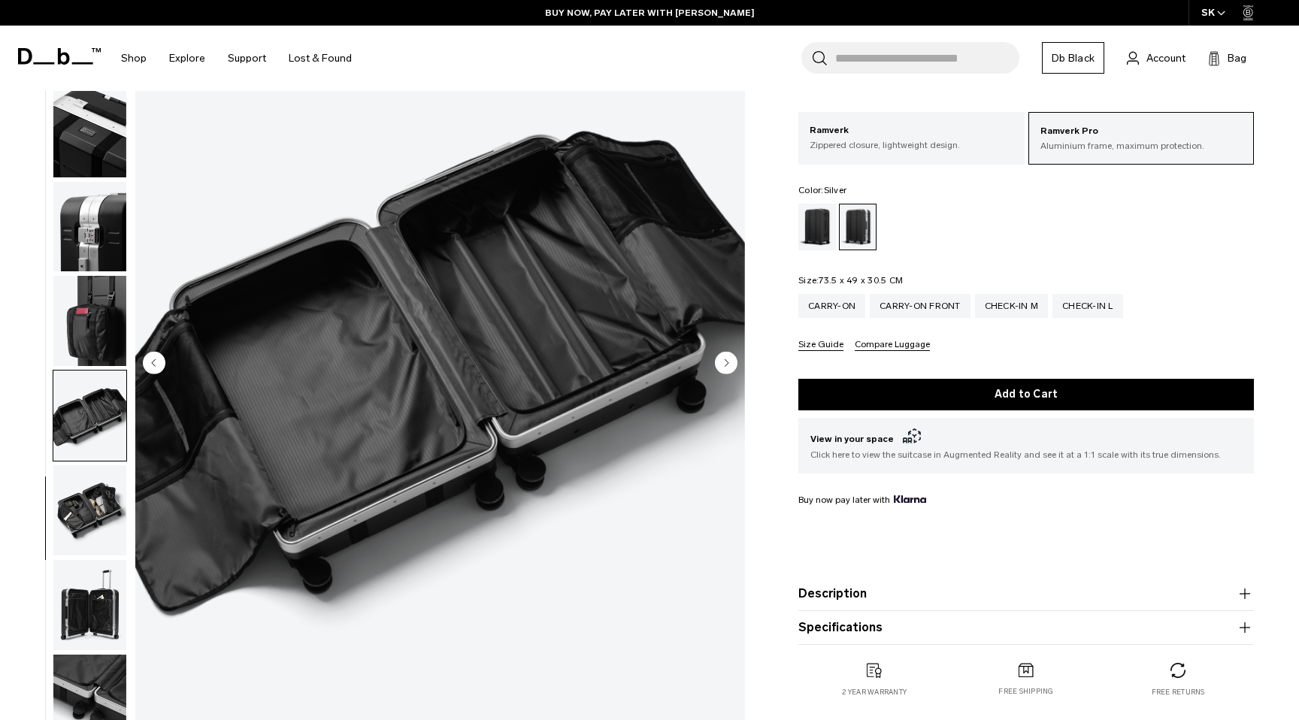
click at [95, 497] on img "button" at bounding box center [89, 510] width 73 height 90
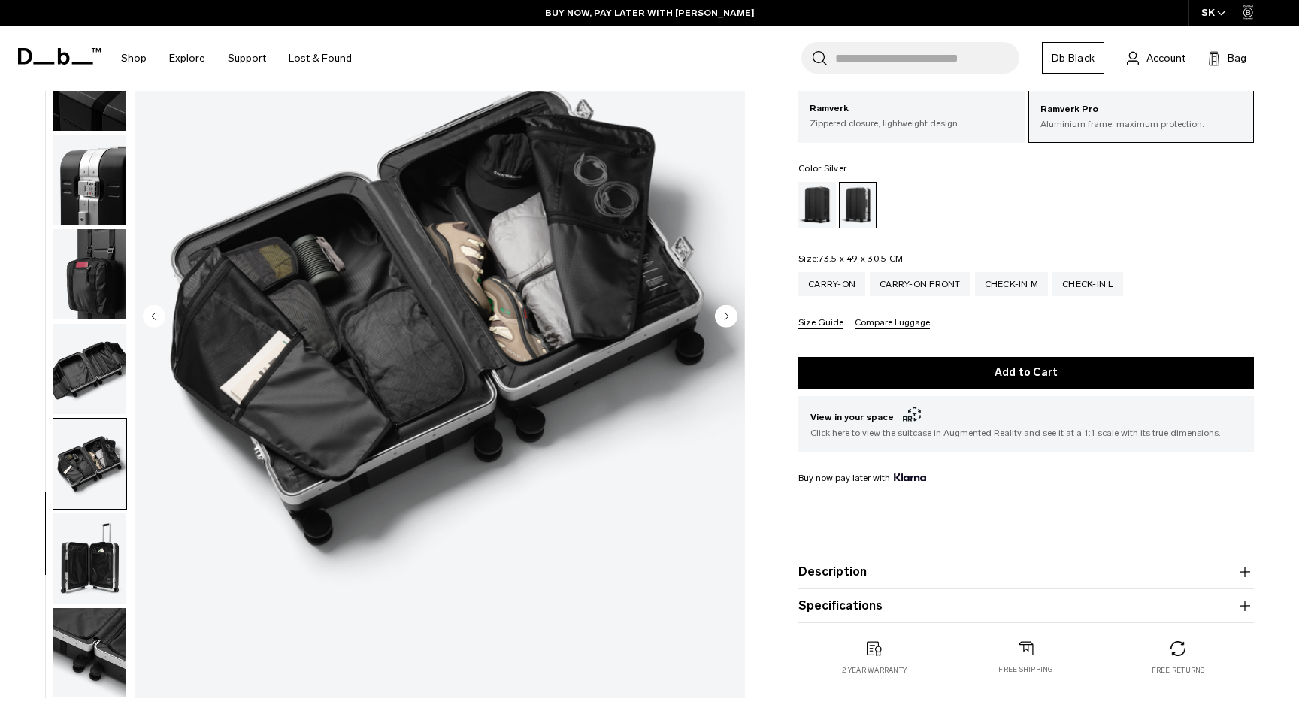
scroll to position [219, 0]
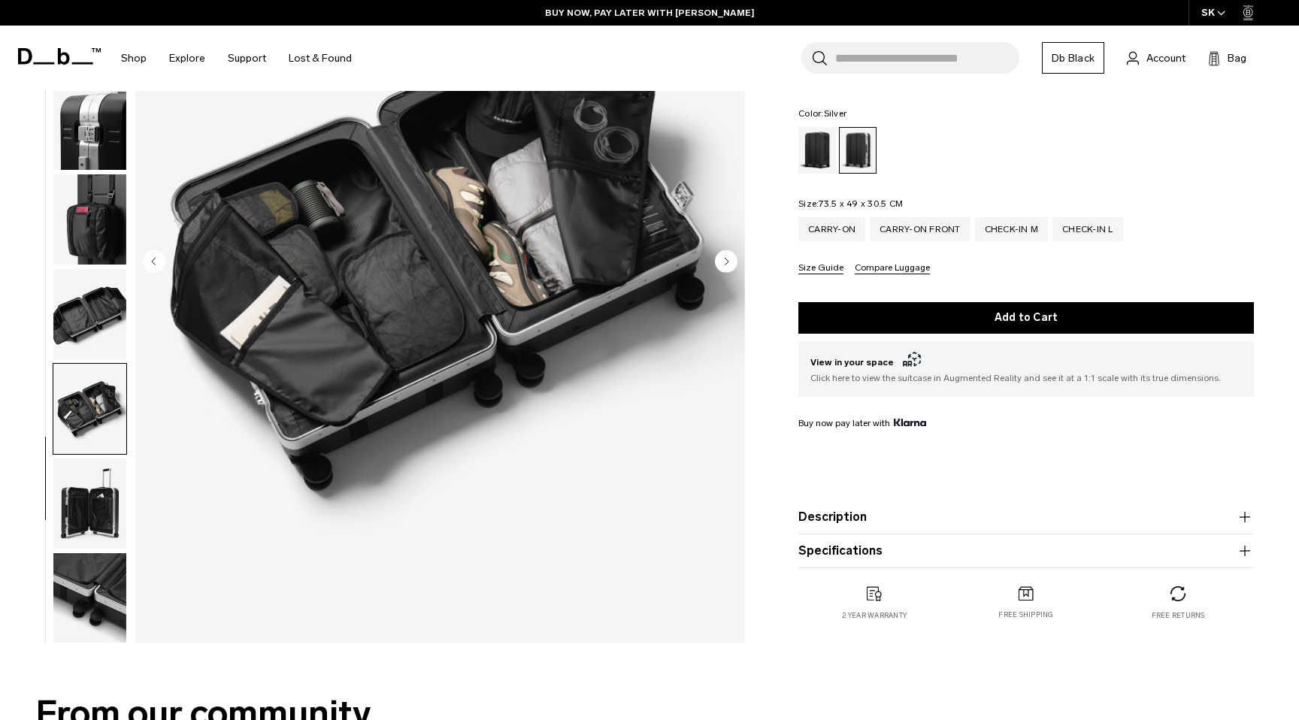
click at [95, 485] on img "button" at bounding box center [89, 503] width 73 height 90
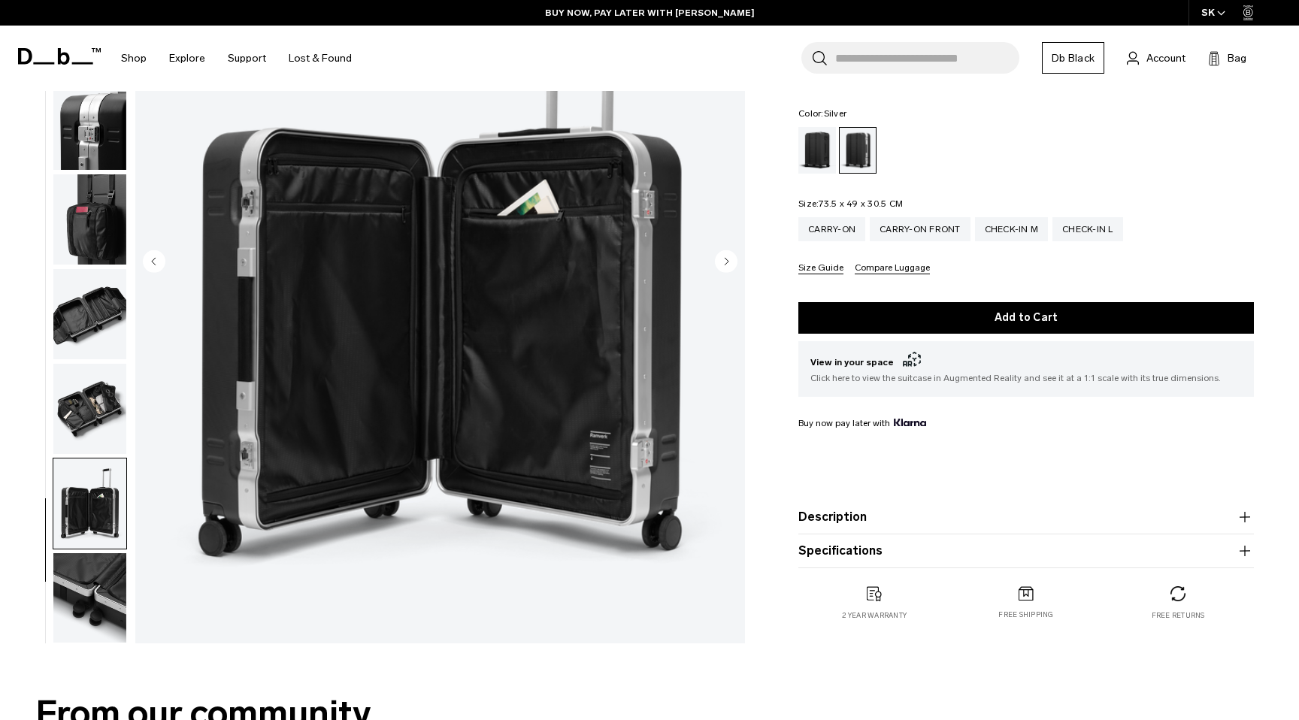
click at [92, 569] on img "button" at bounding box center [89, 598] width 73 height 90
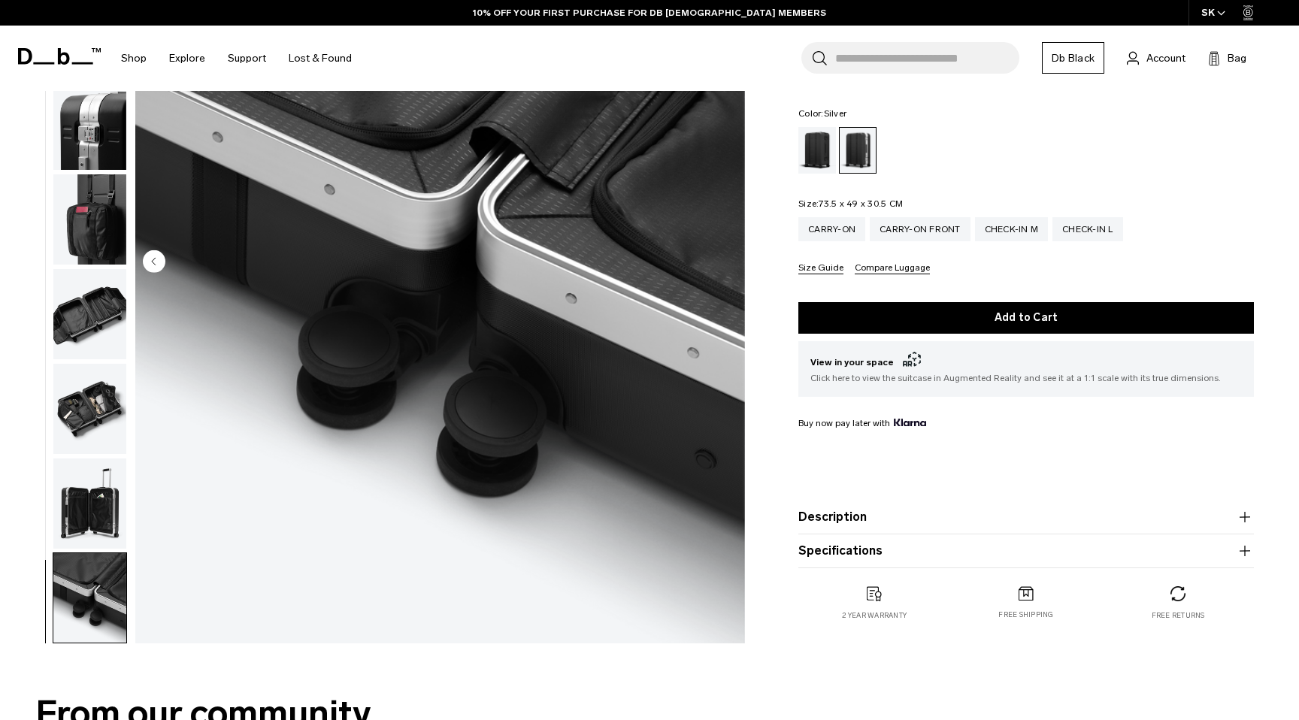
click at [91, 500] on img "button" at bounding box center [89, 503] width 73 height 90
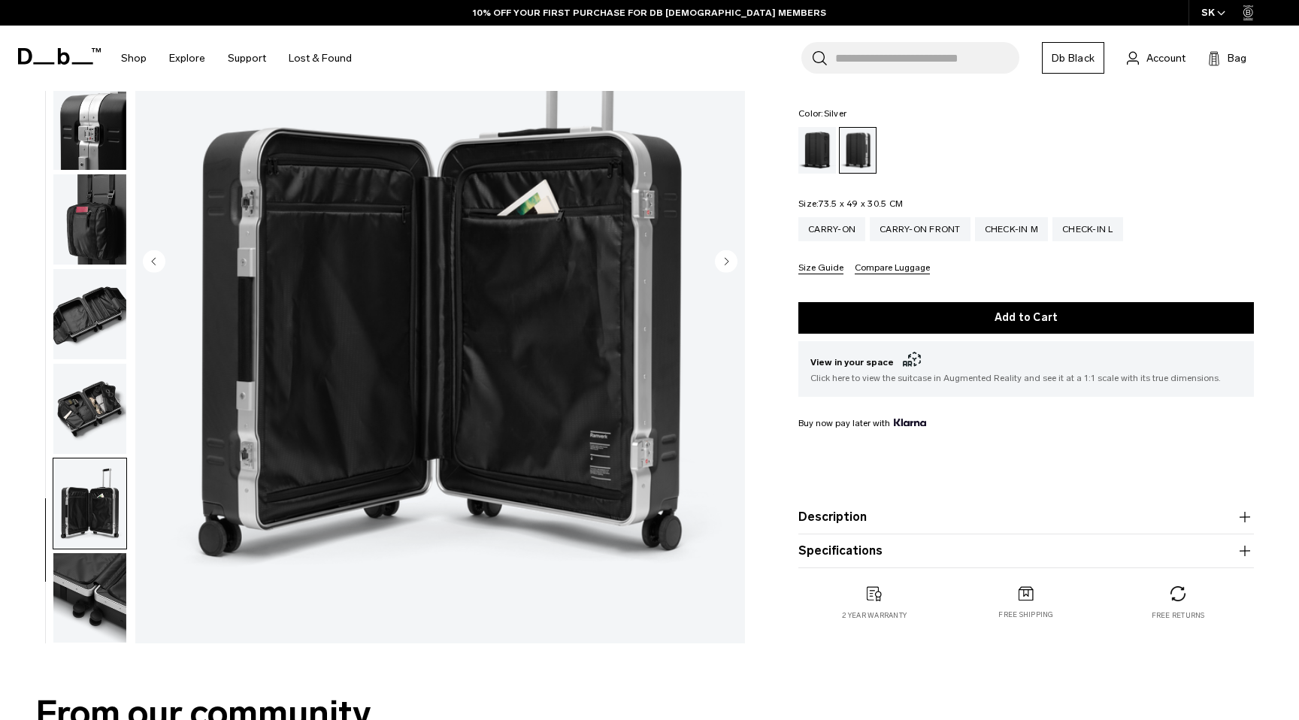
click at [91, 594] on img "button" at bounding box center [89, 598] width 73 height 90
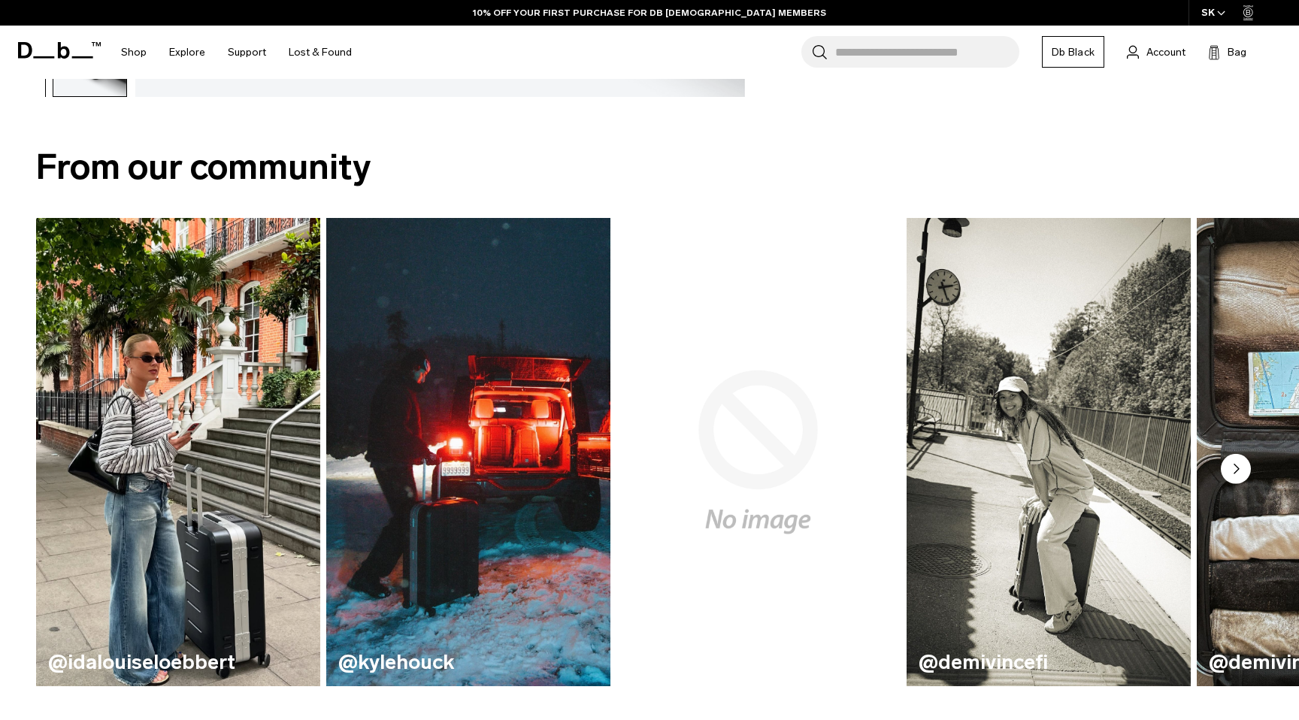
scroll to position [0, 0]
